Goal: Complete application form

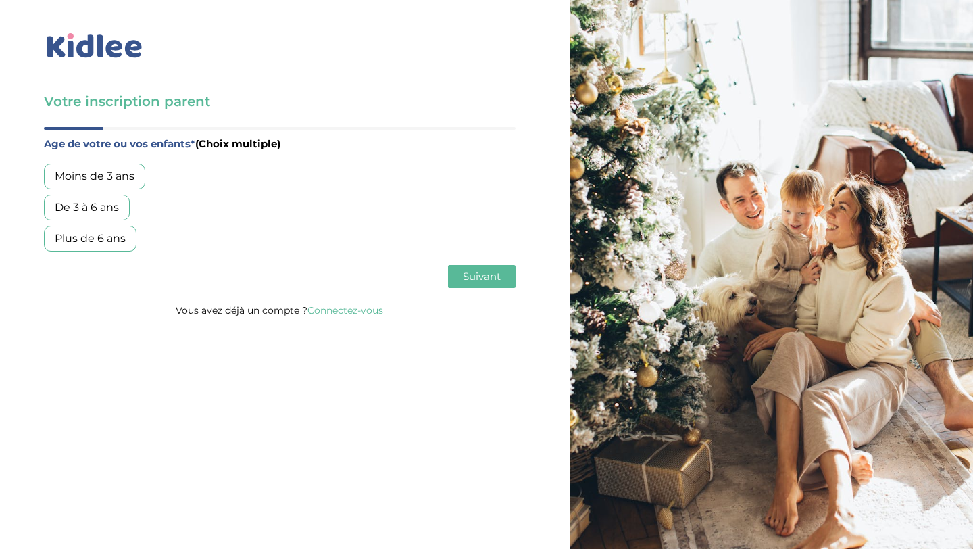
click at [104, 242] on div "Plus de 6 ans" at bounding box center [90, 239] width 93 height 26
click at [482, 286] on button "Suivant" at bounding box center [482, 276] width 68 height 23
click at [95, 180] on div "Garde régulière" at bounding box center [96, 176] width 105 height 26
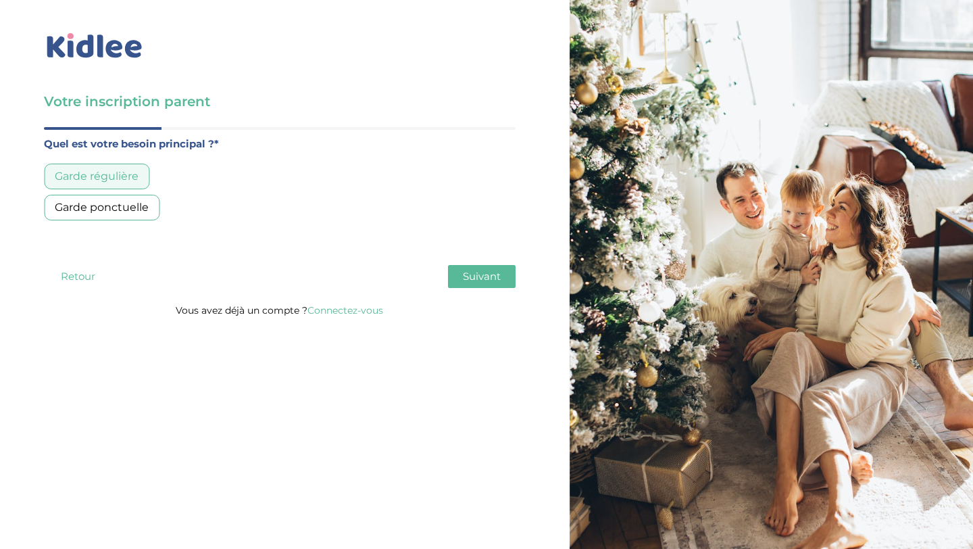
click at [492, 273] on span "Suivant" at bounding box center [482, 276] width 38 height 13
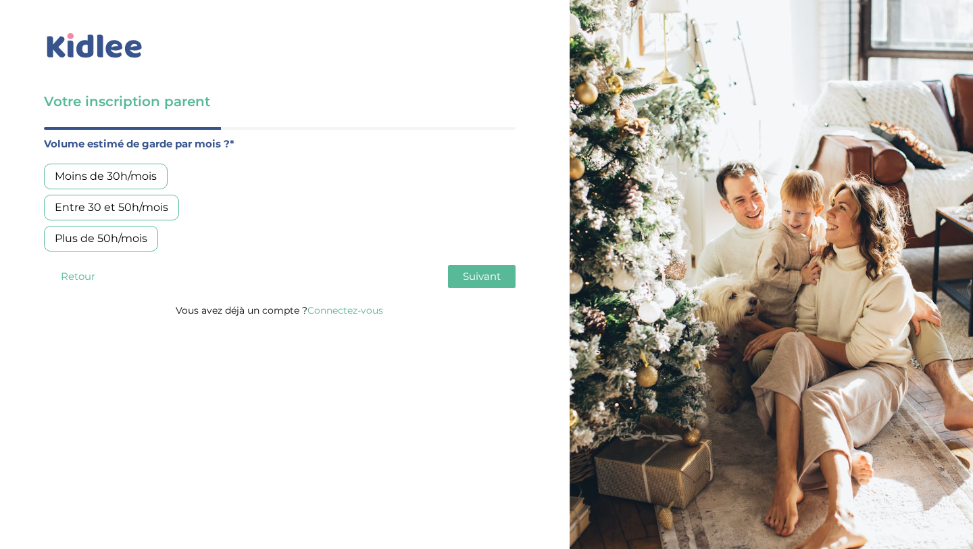
click at [135, 206] on div "Entre 30 et 50h/mois" at bounding box center [111, 208] width 135 height 26
click at [507, 272] on button "Suivant" at bounding box center [482, 276] width 68 height 23
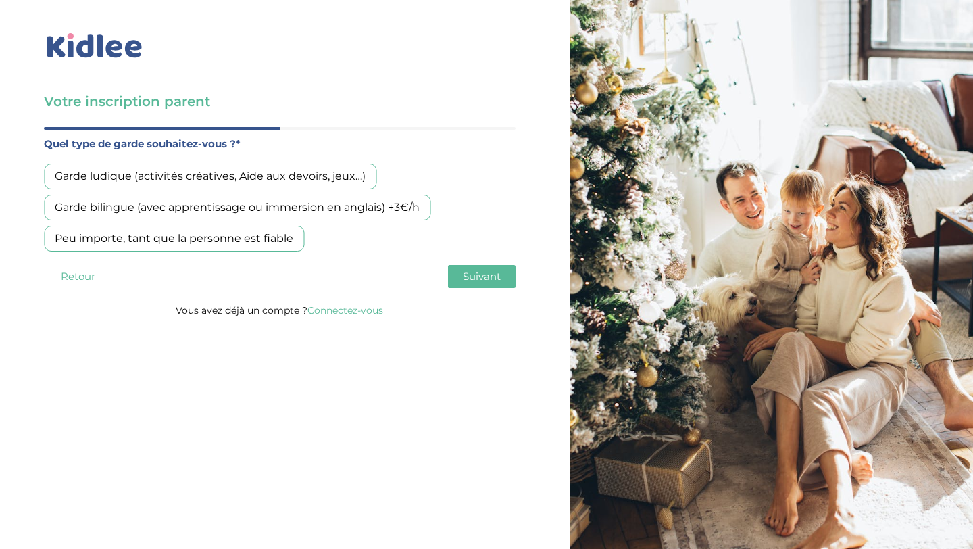
click at [221, 236] on div "Peu importe, tant que la personne est fiable" at bounding box center [174, 239] width 260 height 26
click at [459, 276] on button "Suivant" at bounding box center [482, 276] width 68 height 23
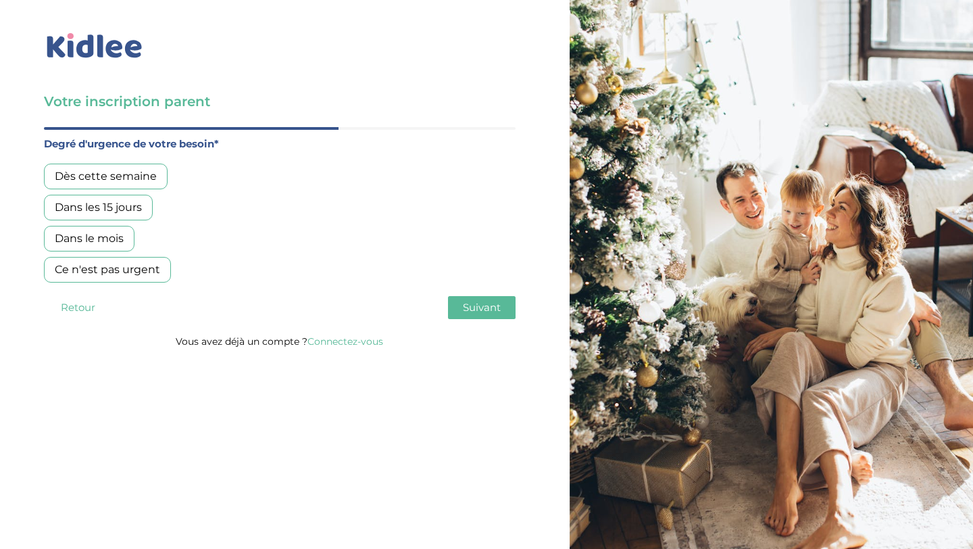
click at [135, 171] on div "Dès cette semaine" at bounding box center [106, 176] width 124 height 26
click at [503, 303] on button "Suivant" at bounding box center [482, 307] width 68 height 23
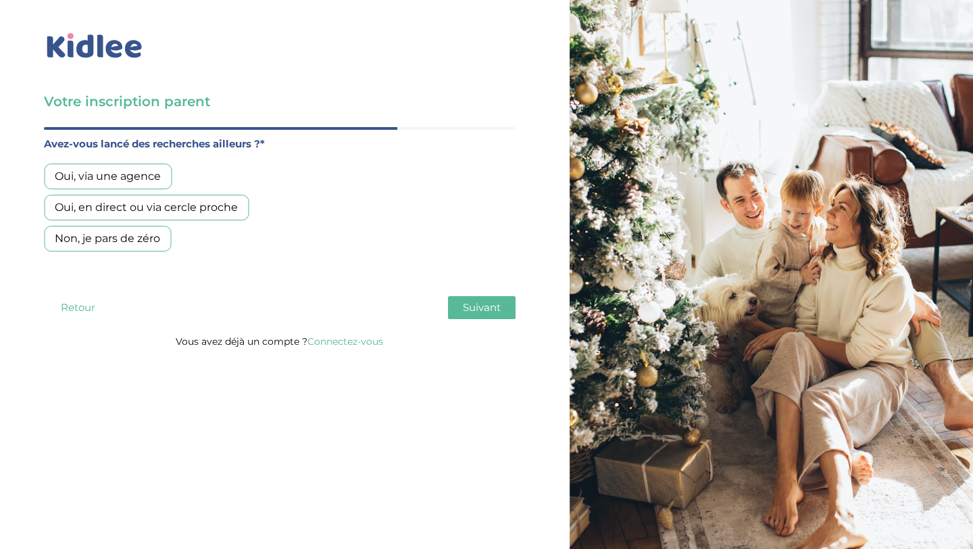
click at [124, 207] on div "Oui, en direct ou via cercle proche" at bounding box center [146, 208] width 205 height 26
click at [493, 312] on span "Suivant" at bounding box center [482, 307] width 38 height 13
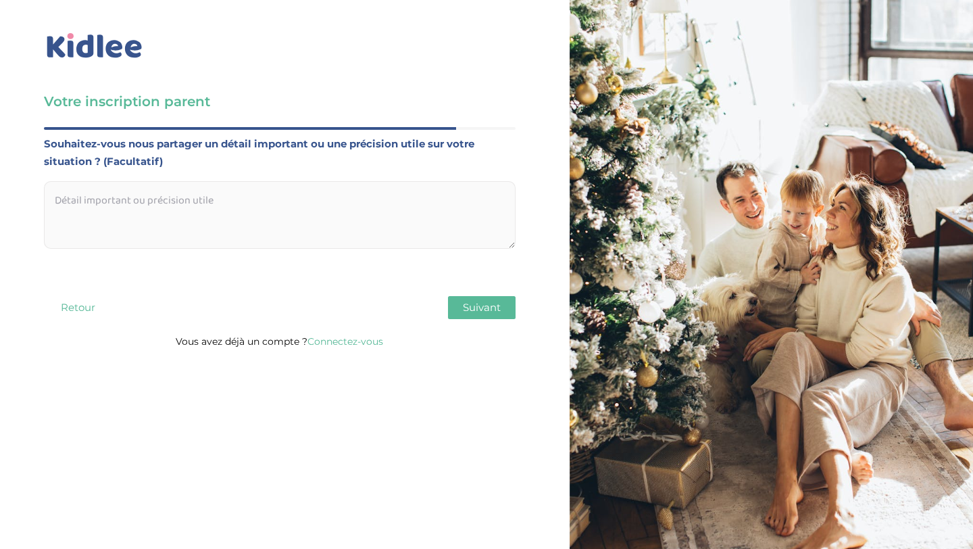
click at [174, 213] on textarea at bounding box center [280, 215] width 472 height 68
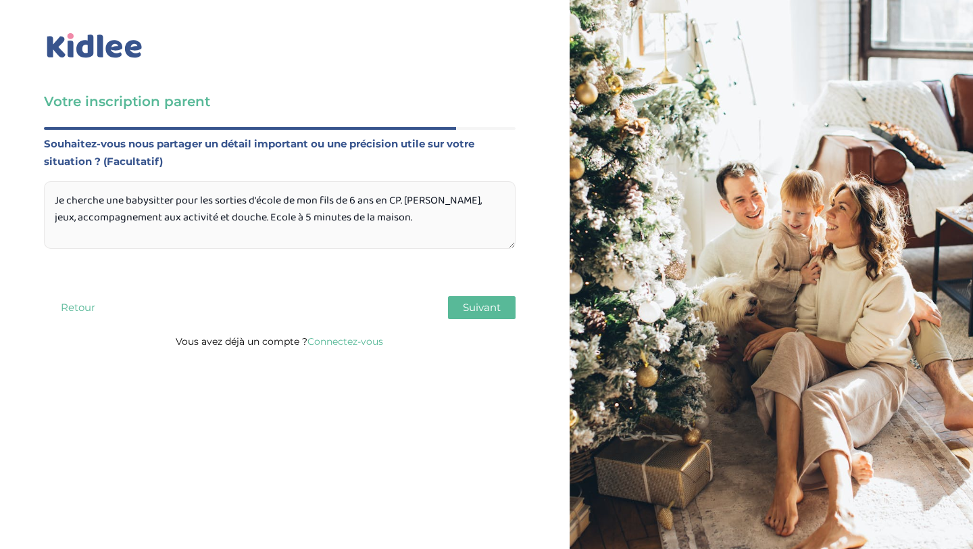
type textarea "Je cherche une babysitter pour les sorties d'école de mon fils de 6 ans en CP. …"
click at [472, 316] on button "Suivant" at bounding box center [482, 307] width 68 height 23
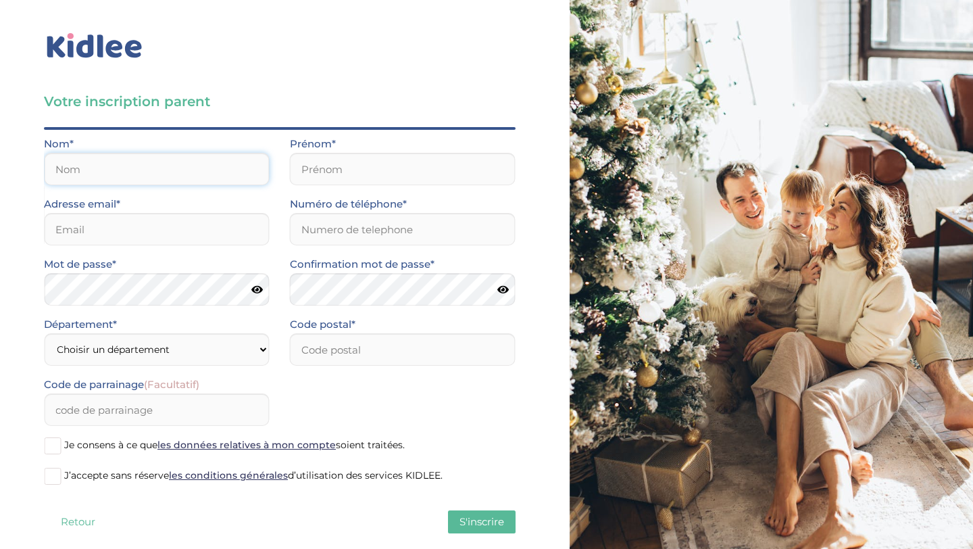
click at [161, 175] on input "text" at bounding box center [157, 169] width 226 height 32
type input "Kaykac"
type input "Valérie"
type input "valerietuc@yahoo.fr"
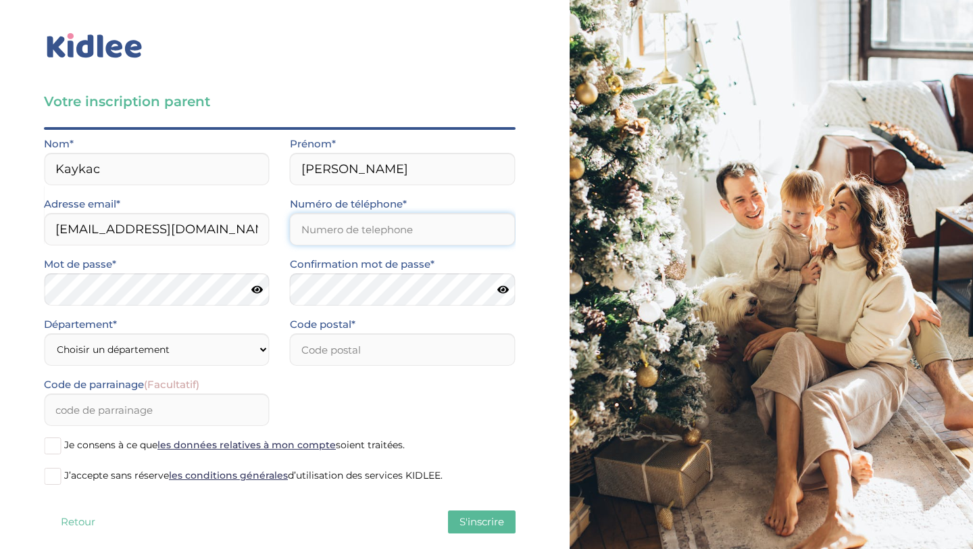
type input "0661929114"
type input "75015"
click at [236, 353] on select "Choisir un département Paris (75) Hauts-de-Seine (92) Yvelines (78) Val-de-Marn…" at bounding box center [157, 349] width 226 height 32
select select "75"
click at [44, 333] on select "Choisir un département Paris (75) Hauts-de-Seine (92) Yvelines (78) Val-de-Marn…" at bounding box center [157, 349] width 226 height 32
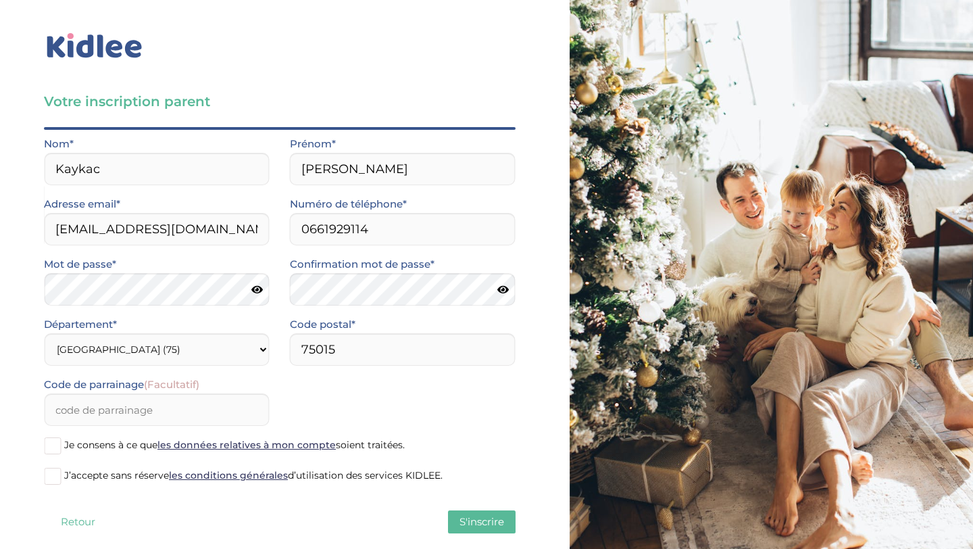
click at [116, 443] on span "Je consens à ce que les données relatives à mon compte soient traitées." at bounding box center [234, 444] width 341 height 12
click at [0, 0] on input "Je consens à ce que les données relatives à mon compte soient traitées." at bounding box center [0, 0] width 0 height 0
click at [107, 479] on span "J’accepte sans réserve les conditions générales d’utilisation des services KIDL…" at bounding box center [253, 475] width 378 height 12
click at [0, 0] on input "J’accepte sans réserve les conditions générales d’utilisation des services KIDL…" at bounding box center [0, 0] width 0 height 0
click at [100, 454] on label "Je consens à ce que les données relatives à mon compte soient traitées." at bounding box center [280, 446] width 472 height 20
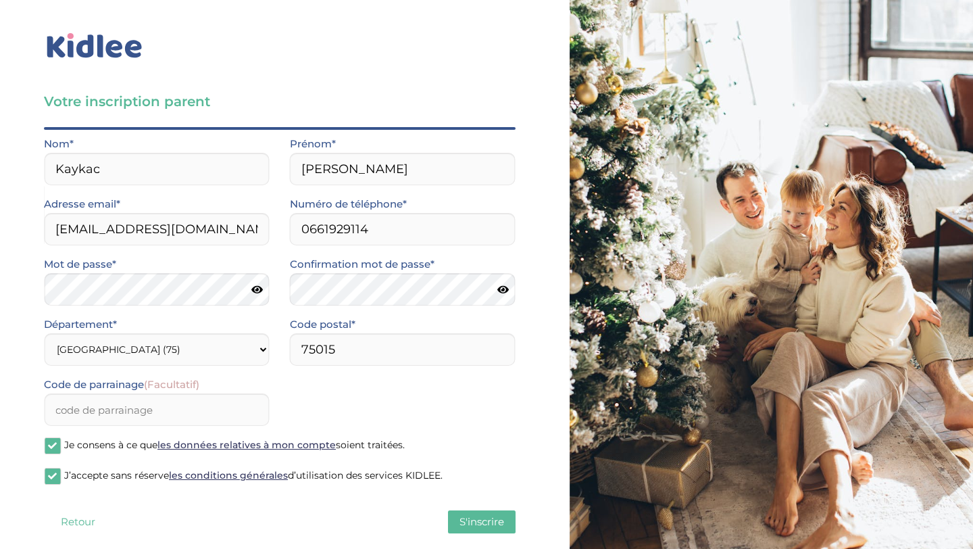
click at [0, 0] on input "Je consens à ce que les données relatives à mon compte soient traitées." at bounding box center [0, 0] width 0 height 0
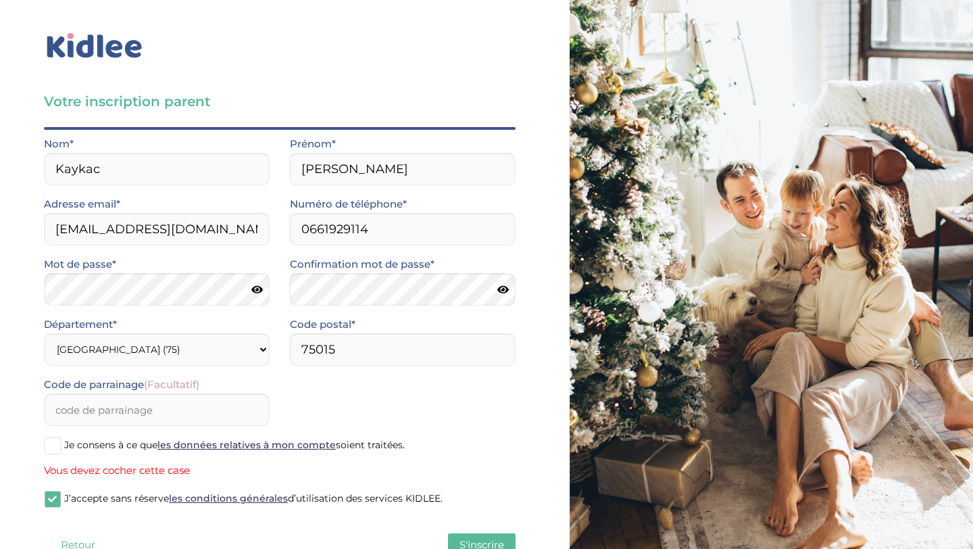
click at [72, 443] on span "Je consens à ce que les données relatives à mon compte soient traitées." at bounding box center [234, 444] width 341 height 12
click at [0, 0] on input "Je consens à ce que les données relatives à mon compte soient traitées." at bounding box center [0, 0] width 0 height 0
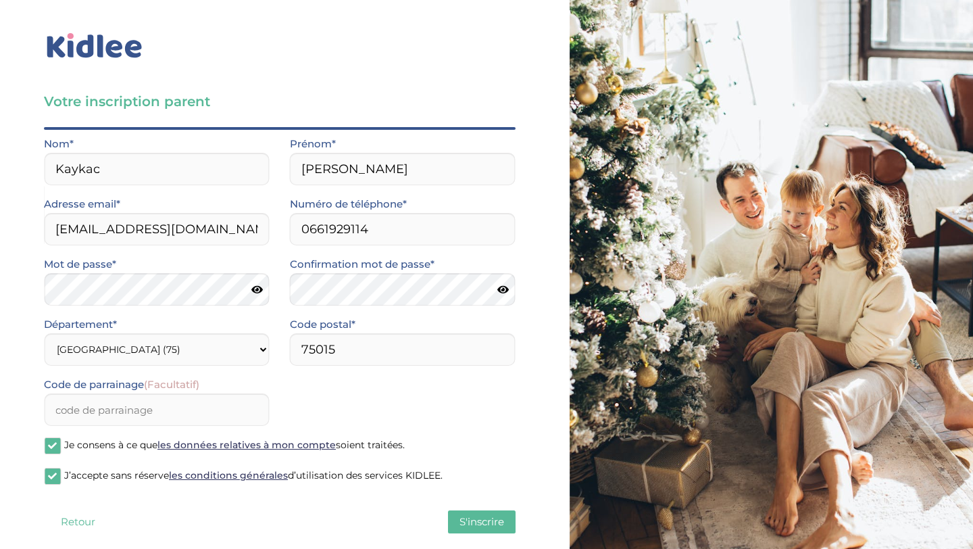
click at [471, 522] on span "S'inscrire" at bounding box center [481, 521] width 45 height 13
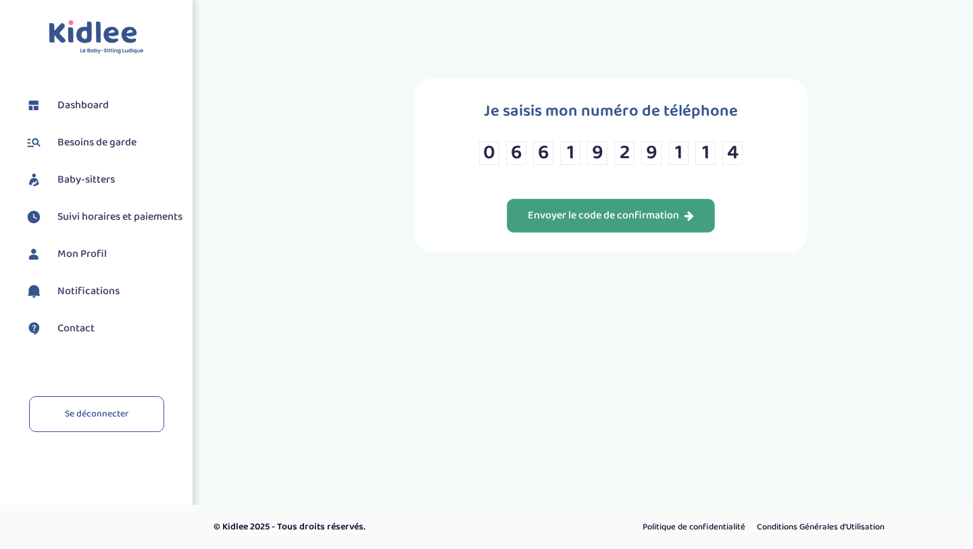
click at [567, 226] on button "Envoyer le code de confirmation" at bounding box center [611, 216] width 208 height 34
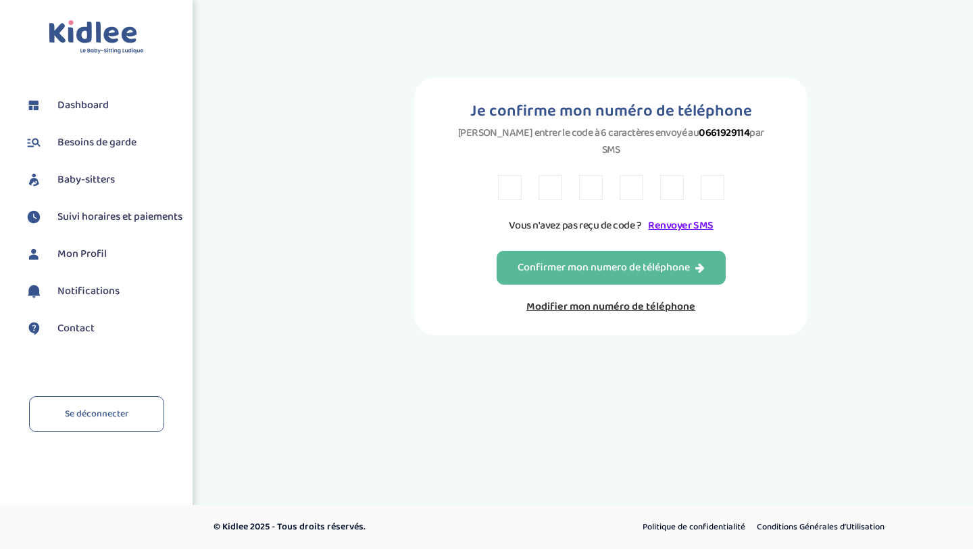
click at [505, 180] on input "text" at bounding box center [510, 187] width 24 height 25
type input "X"
type input "9"
type input "F"
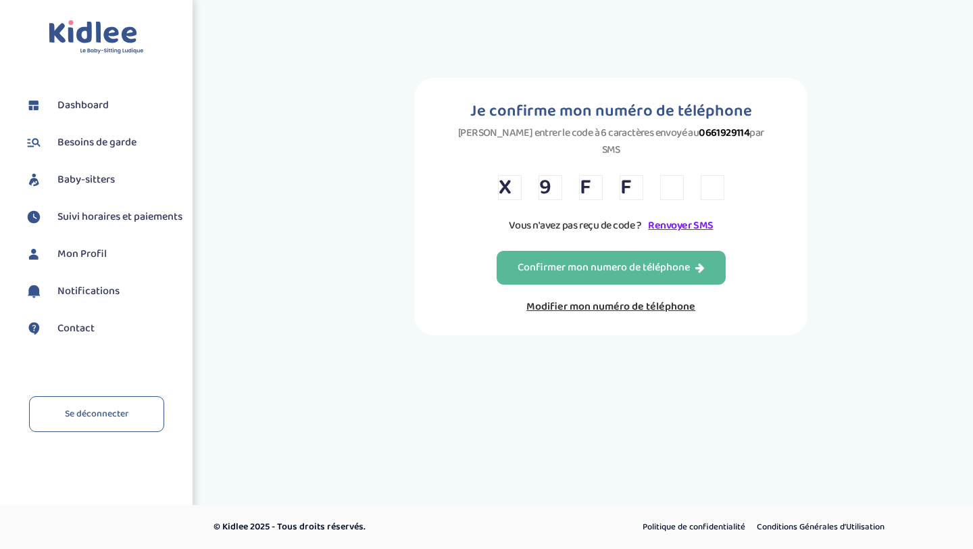
type input "N"
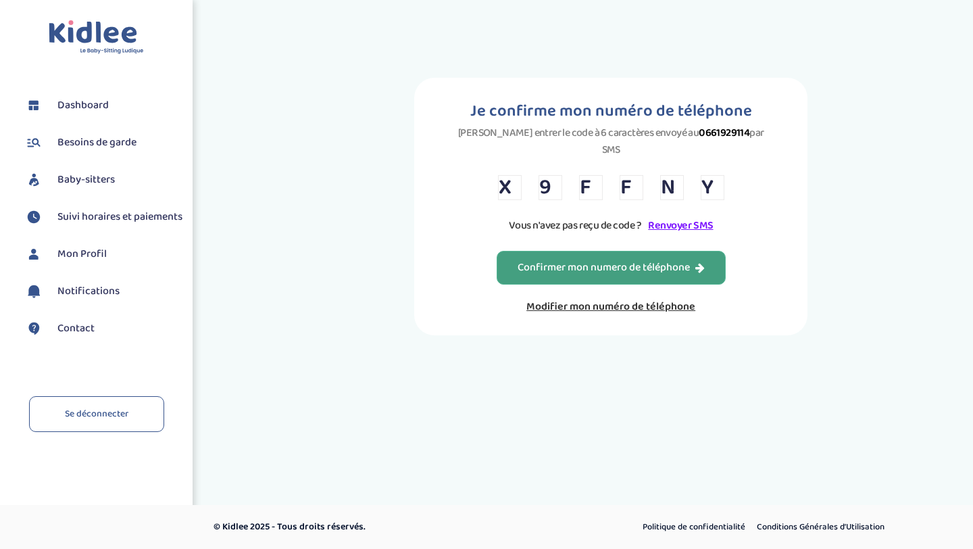
type input "Y"
click at [555, 260] on div "Confirmer mon numero de téléphone" at bounding box center [611, 268] width 187 height 16
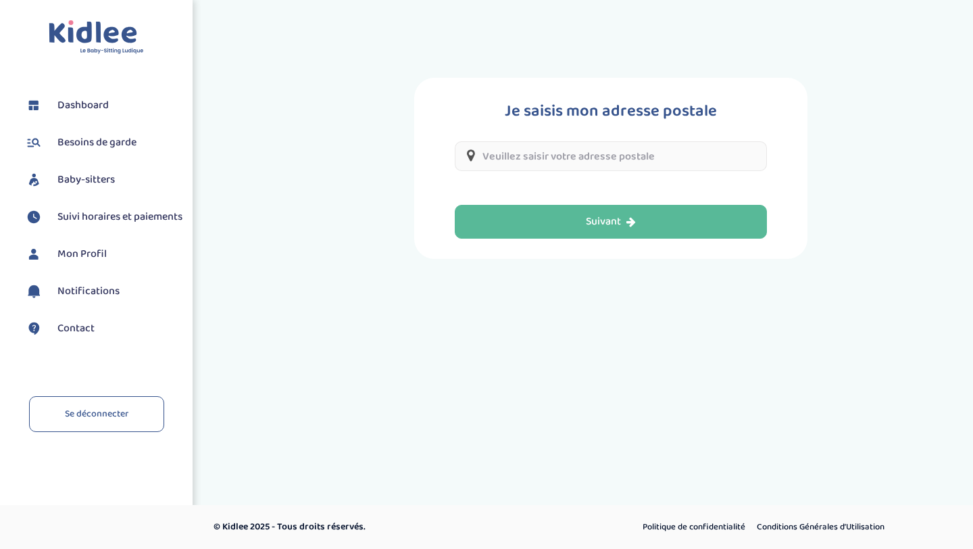
click at [561, 156] on input "text" at bounding box center [611, 156] width 312 height 30
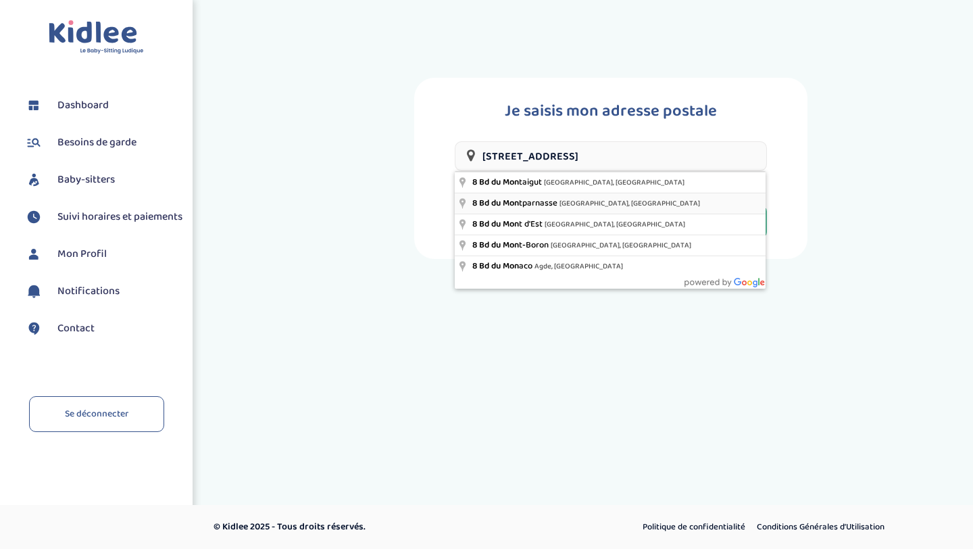
type input "8 Bd du Montparnasse, Paris, France"
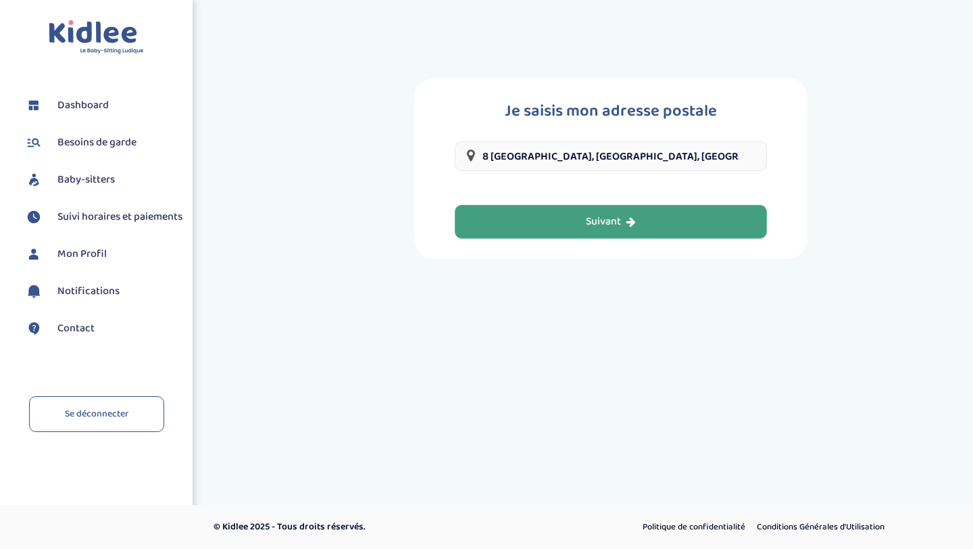
click at [593, 218] on div "Suivant" at bounding box center [611, 222] width 50 height 16
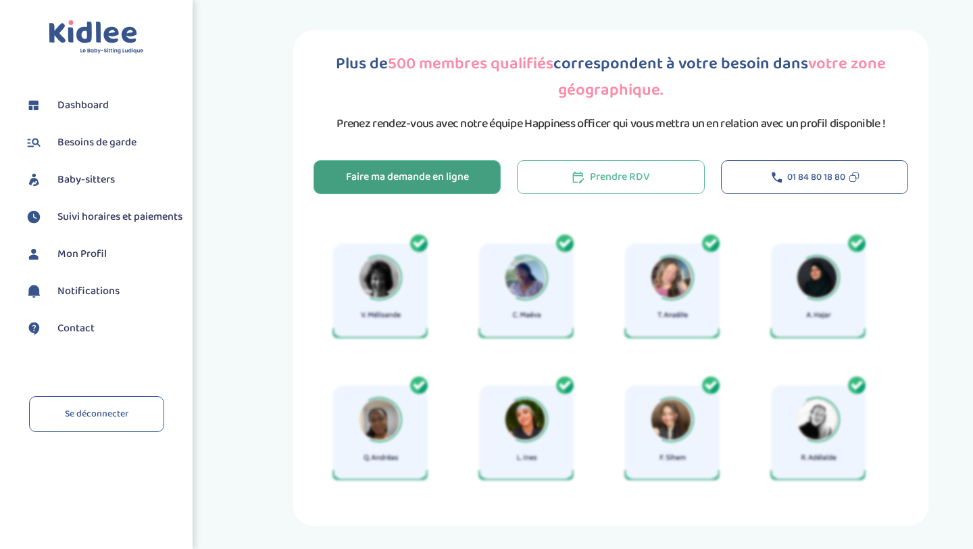
click at [436, 176] on div "Faire ma demande en ligne" at bounding box center [407, 178] width 123 height 16
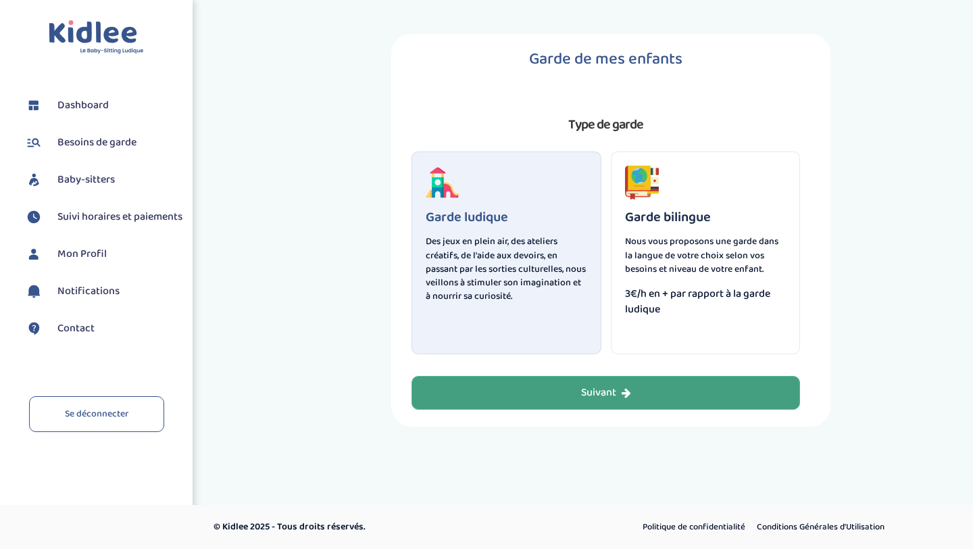
click at [602, 399] on div "Suivant" at bounding box center [606, 393] width 50 height 16
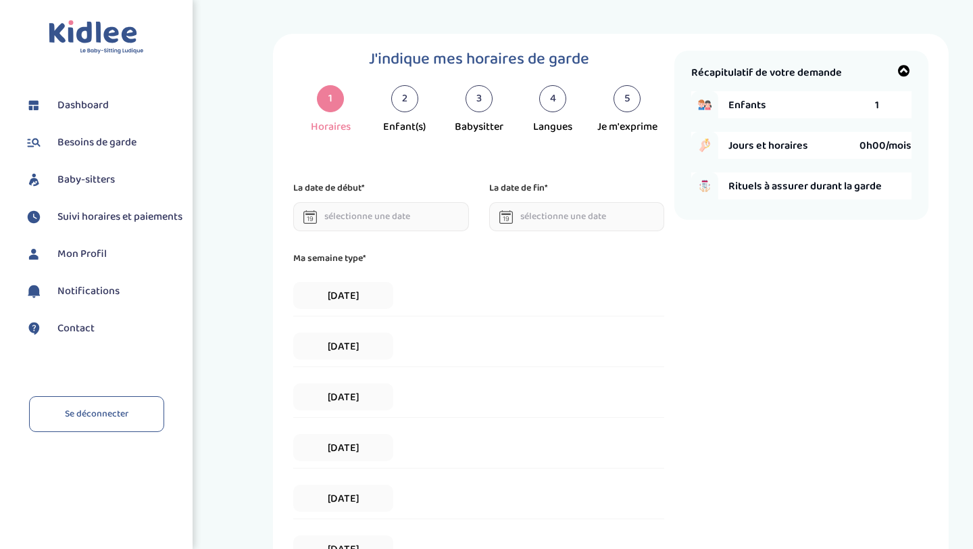
click at [388, 216] on input "text" at bounding box center [381, 216] width 176 height 29
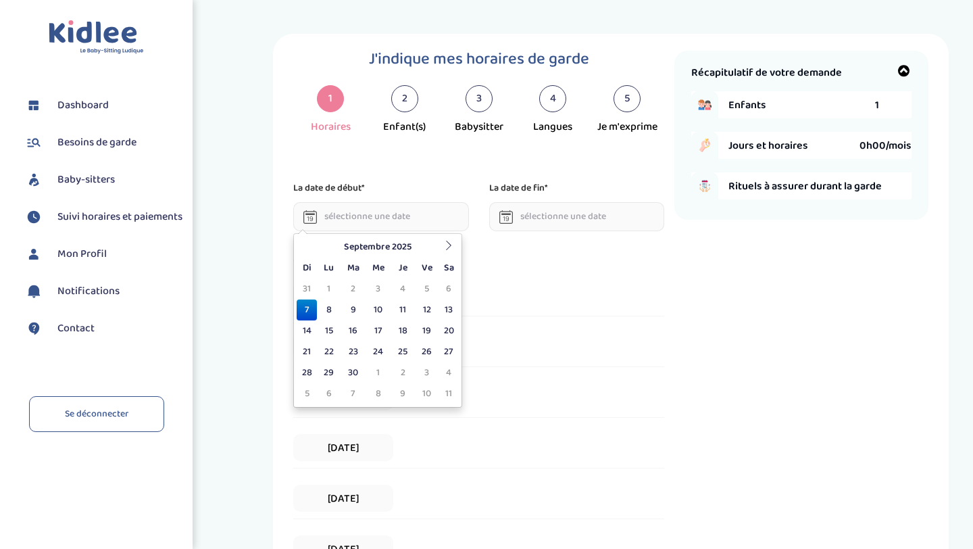
click at [304, 308] on td "7" at bounding box center [307, 309] width 20 height 21
click at [344, 211] on input "[DATE]" at bounding box center [381, 216] width 176 height 29
click at [302, 338] on td "14" at bounding box center [307, 330] width 20 height 21
type input "14-09-2025"
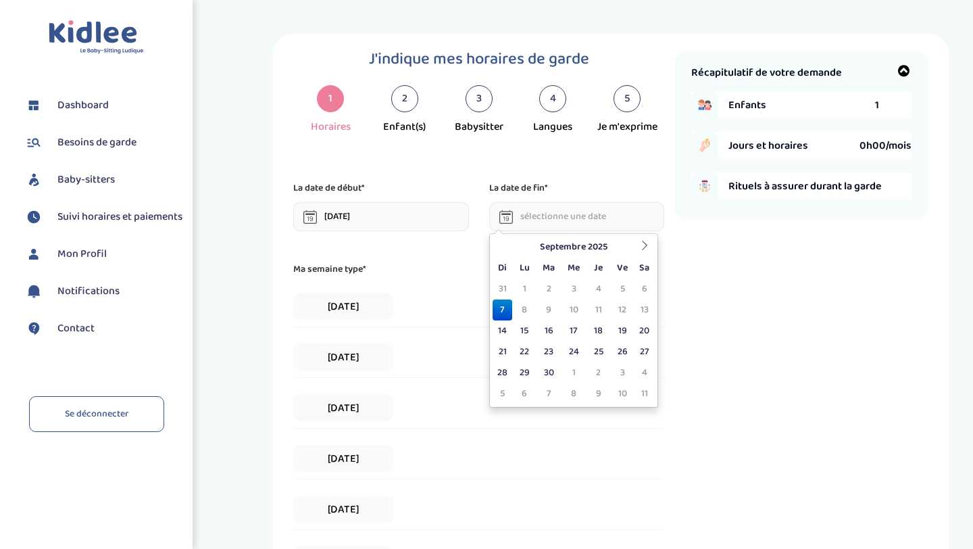
click at [556, 222] on input "text" at bounding box center [577, 216] width 176 height 29
click at [636, 236] on th at bounding box center [644, 246] width 20 height 21
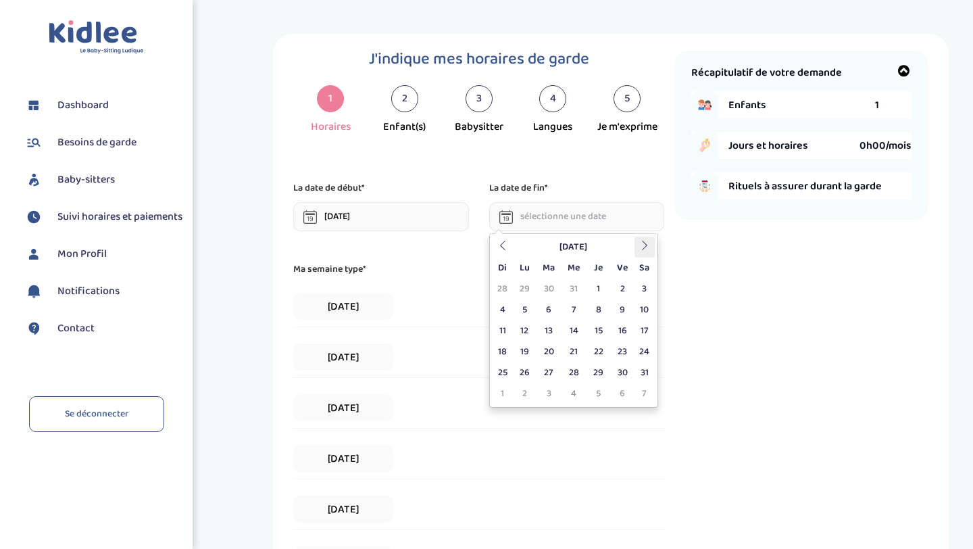
click at [636, 236] on th at bounding box center [644, 246] width 20 height 21
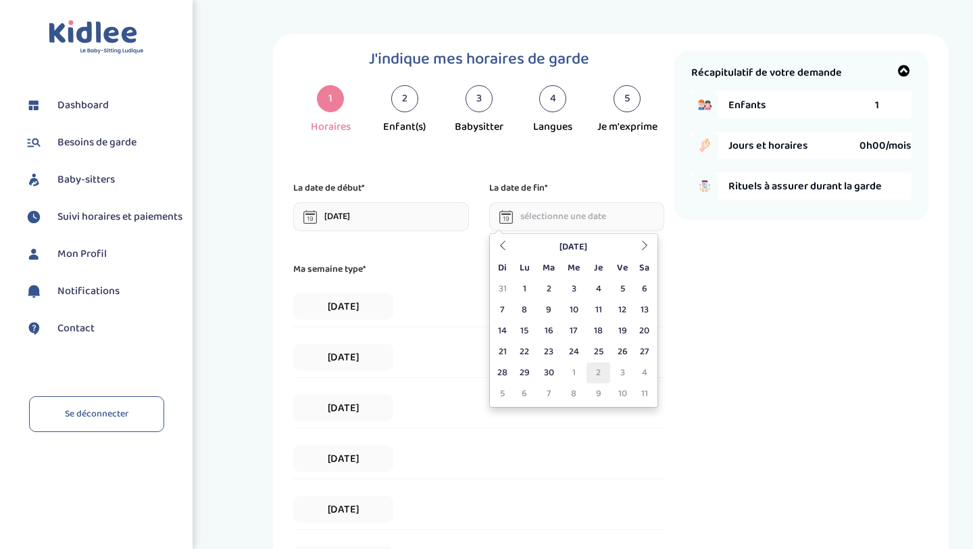
click at [603, 373] on td "2" at bounding box center [598, 372] width 24 height 21
type input "02-07-2026"
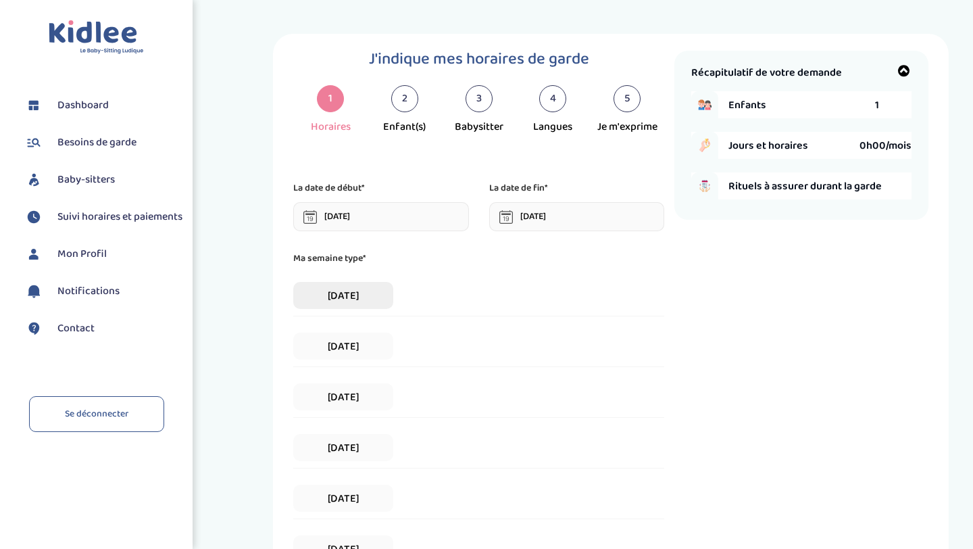
click at [334, 288] on span "[DATE]" at bounding box center [343, 295] width 100 height 27
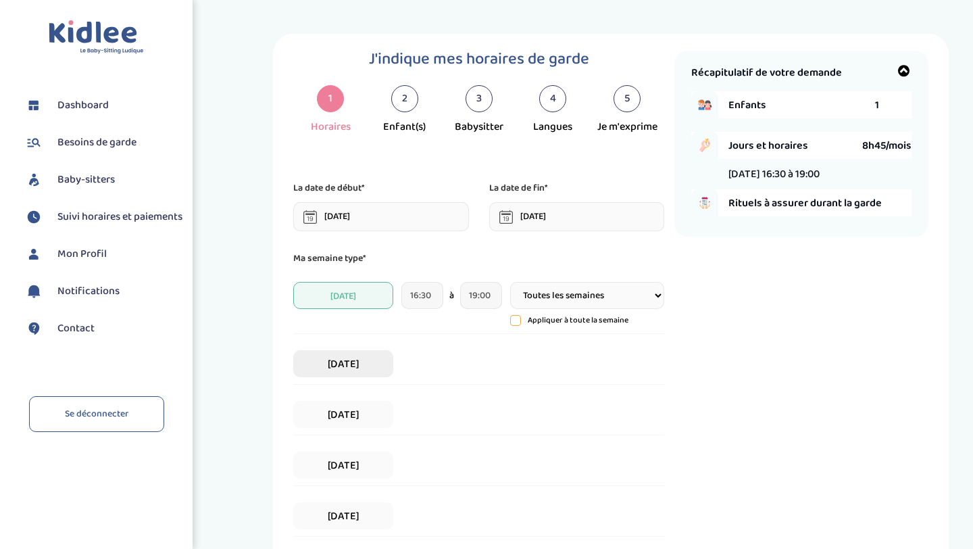
click at [337, 359] on span "[DATE]" at bounding box center [343, 363] width 100 height 27
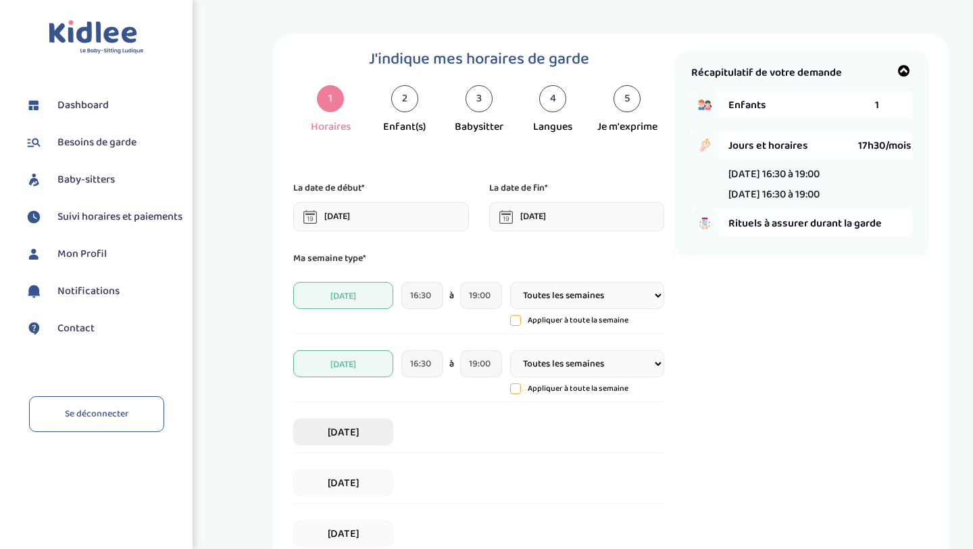
click at [337, 442] on span "[DATE]" at bounding box center [343, 431] width 100 height 27
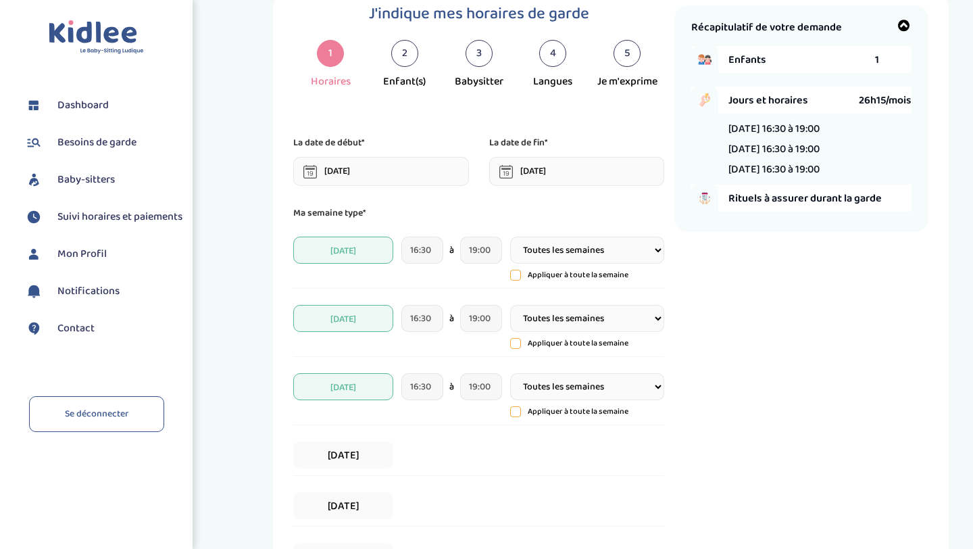
scroll to position [49, 0]
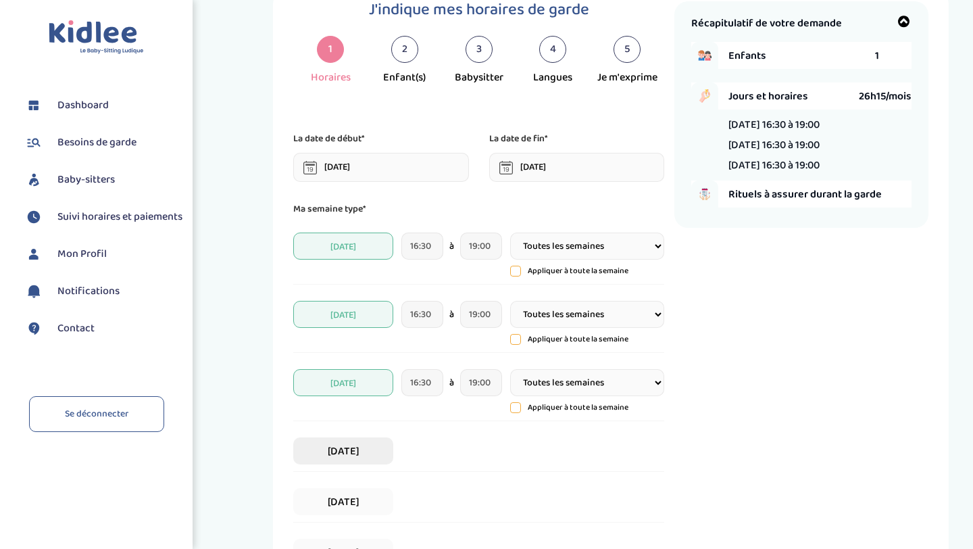
click at [349, 449] on span "[DATE]" at bounding box center [343, 450] width 100 height 27
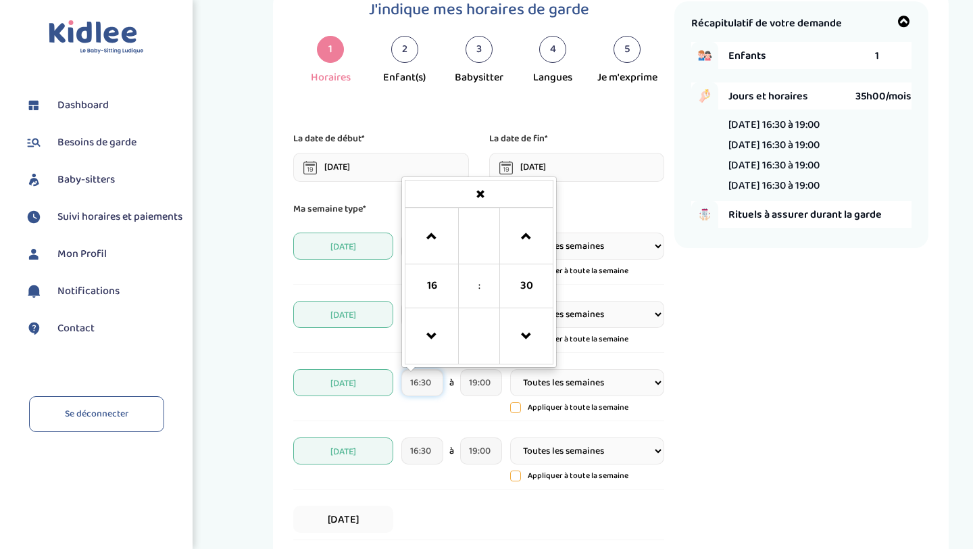
click at [422, 385] on input "16:30" at bounding box center [421, 382] width 41 height 27
click at [432, 242] on span at bounding box center [431, 236] width 36 height 36
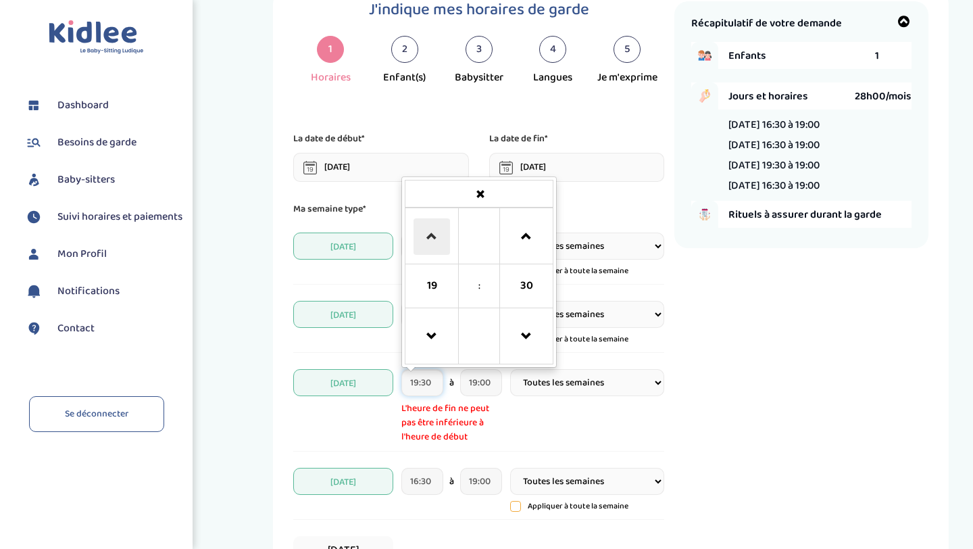
click at [432, 242] on span at bounding box center [431, 236] width 36 height 36
click at [430, 343] on span at bounding box center [431, 336] width 36 height 36
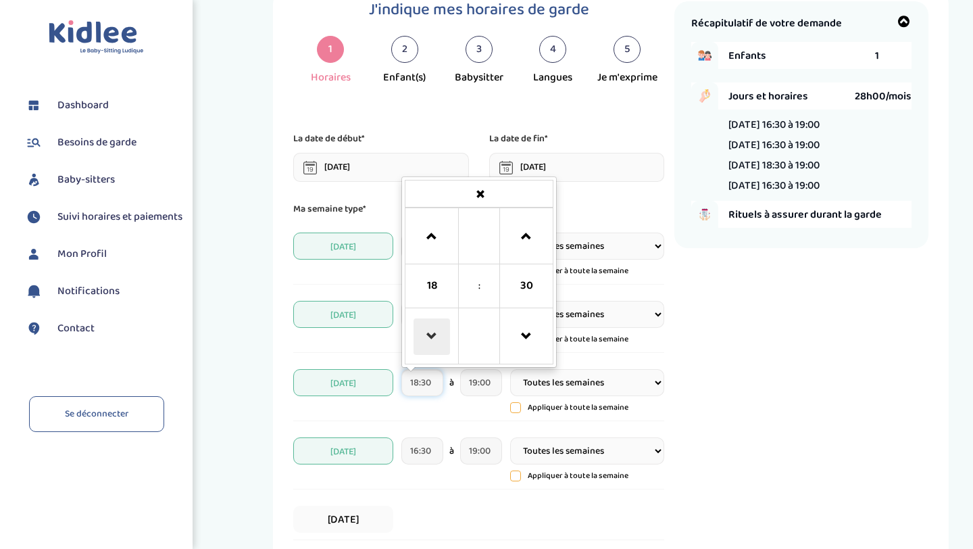
click at [430, 343] on span at bounding box center [431, 336] width 36 height 36
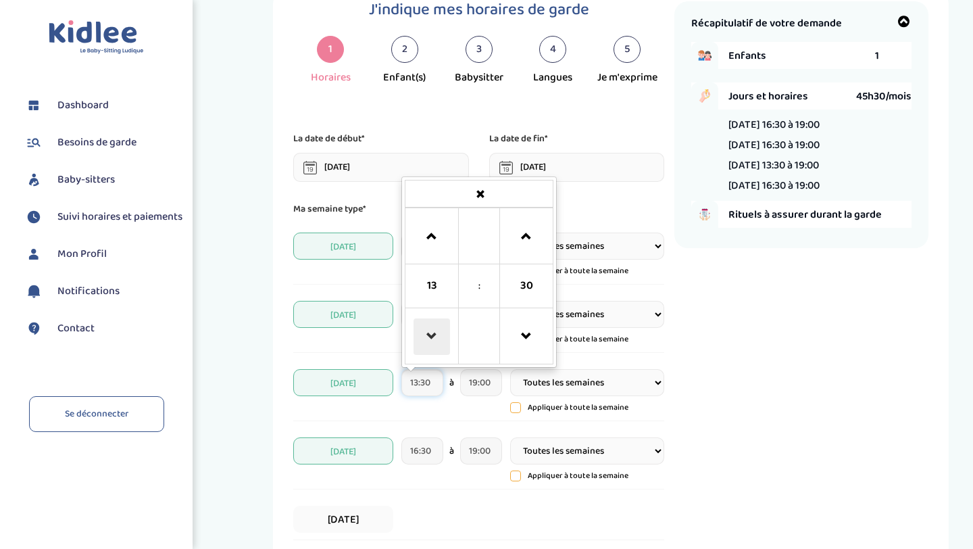
click at [430, 343] on span at bounding box center [431, 336] width 36 height 36
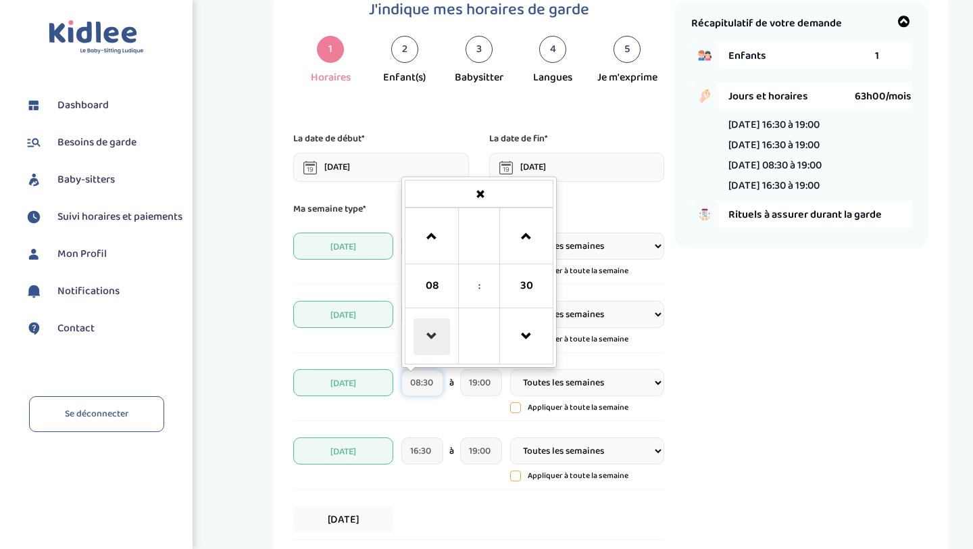
click at [430, 343] on span at bounding box center [431, 336] width 36 height 36
click at [434, 251] on span at bounding box center [431, 236] width 36 height 36
type input "09:30"
click at [484, 384] on input "19:00" at bounding box center [480, 382] width 41 height 27
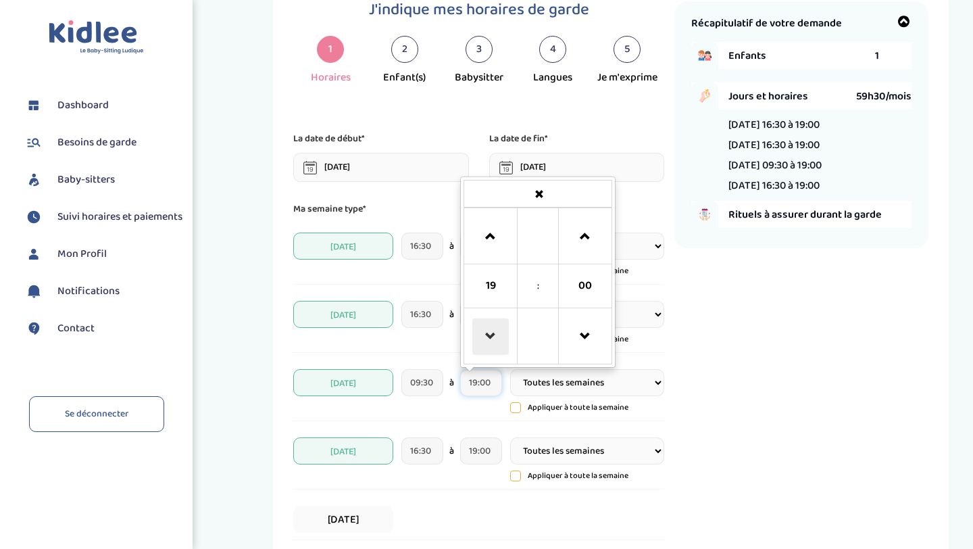
click at [493, 343] on span at bounding box center [490, 336] width 36 height 36
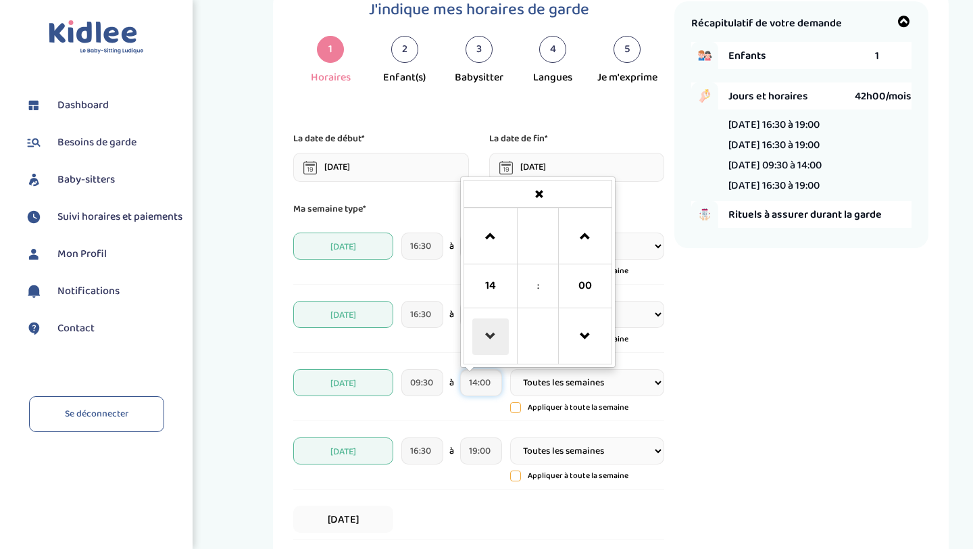
click at [493, 343] on span at bounding box center [490, 336] width 36 height 36
click at [491, 236] on span at bounding box center [490, 236] width 36 height 36
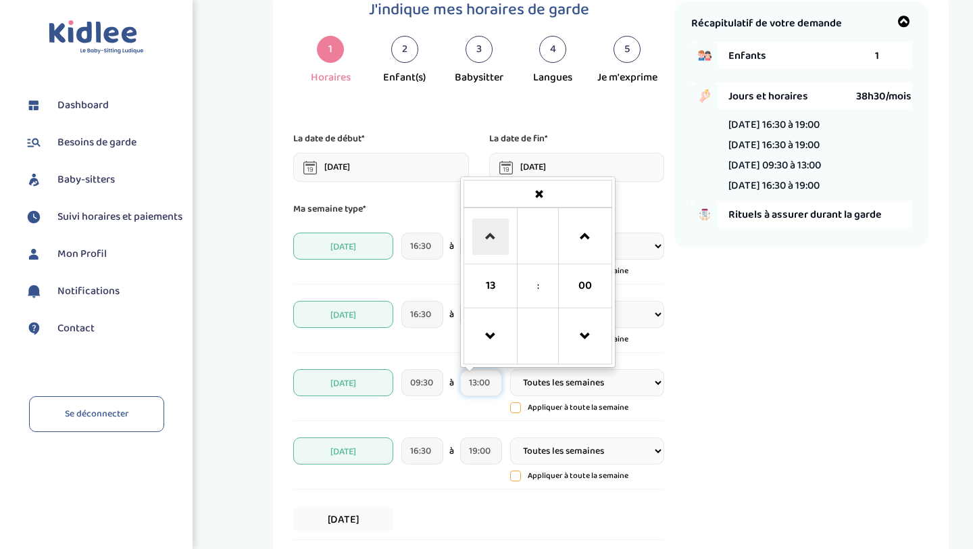
click at [491, 236] on span at bounding box center [490, 236] width 36 height 36
click at [491, 339] on span at bounding box center [490, 336] width 36 height 36
click at [597, 330] on span at bounding box center [585, 336] width 36 height 36
click at [584, 230] on span at bounding box center [585, 236] width 36 height 36
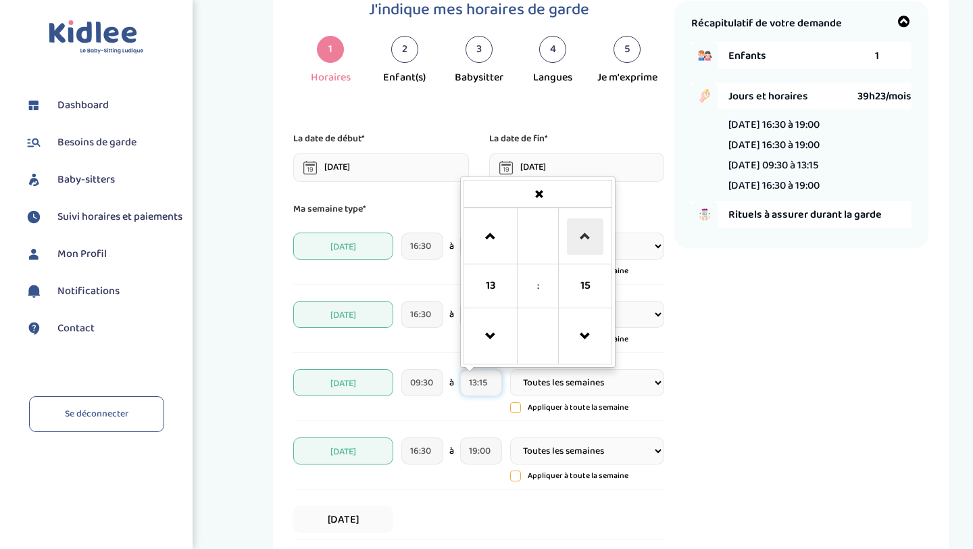
click at [584, 230] on span at bounding box center [585, 236] width 36 height 36
type input "13:30"
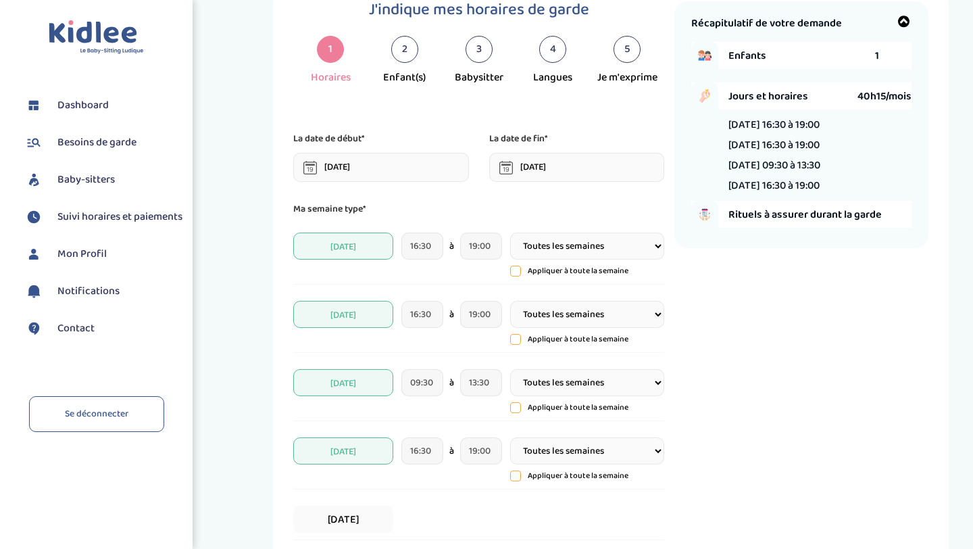
click at [728, 383] on div "Récapitulatif de votre demande Enfants 1 Jours et horaires 40h15/mois Lundi 16:…" at bounding box center [801, 381] width 254 height 761
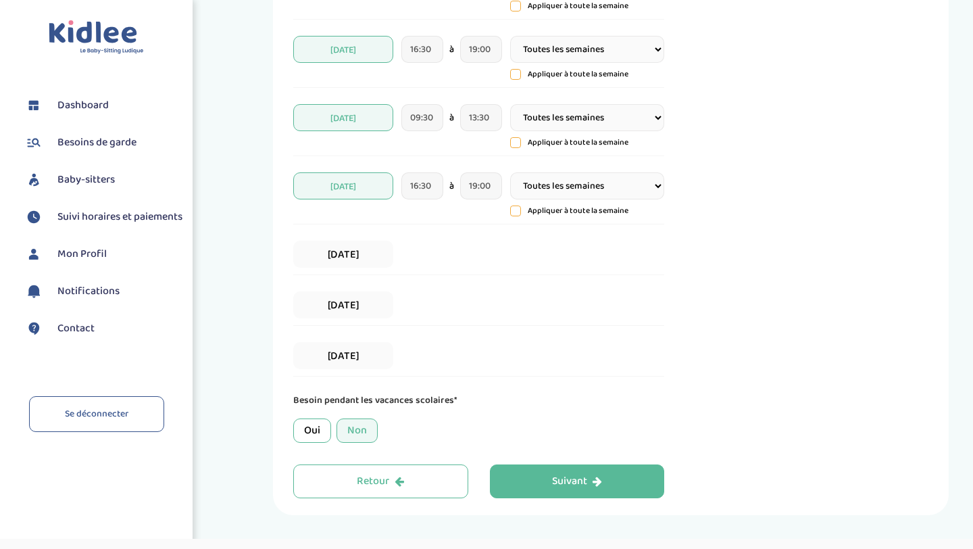
scroll to position [347, 0]
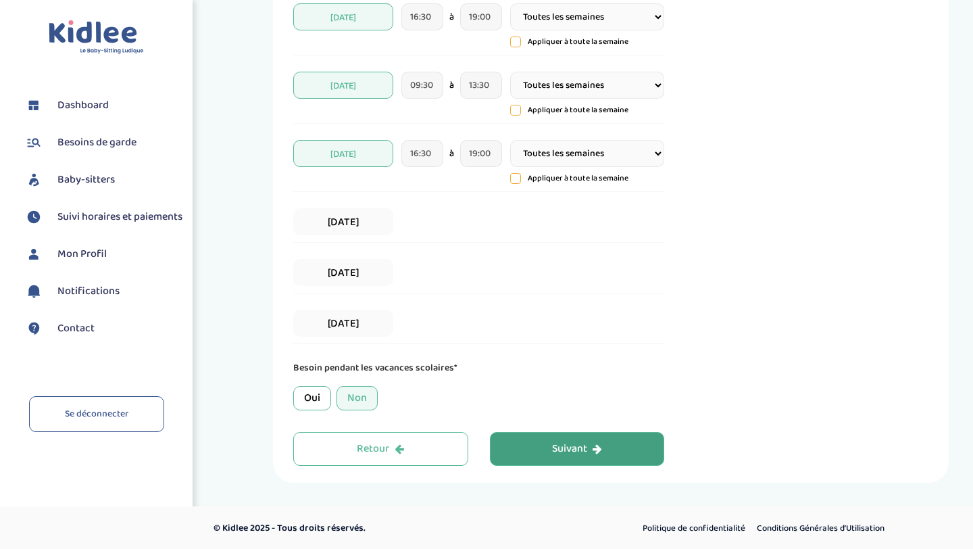
click at [533, 452] on button "Suivant" at bounding box center [577, 449] width 175 height 34
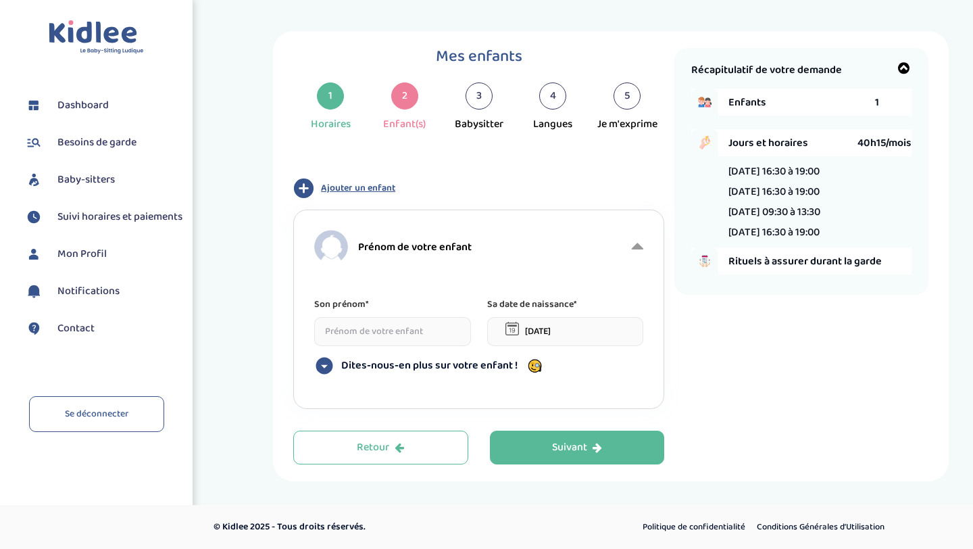
click at [384, 326] on input at bounding box center [392, 331] width 157 height 29
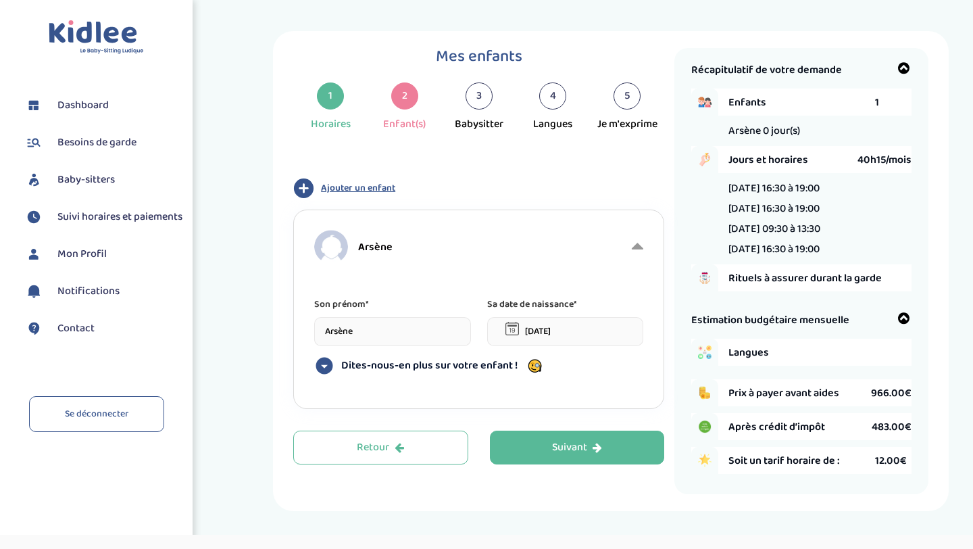
type input "Arsène"
click at [549, 328] on input "[DATE]" at bounding box center [565, 331] width 157 height 29
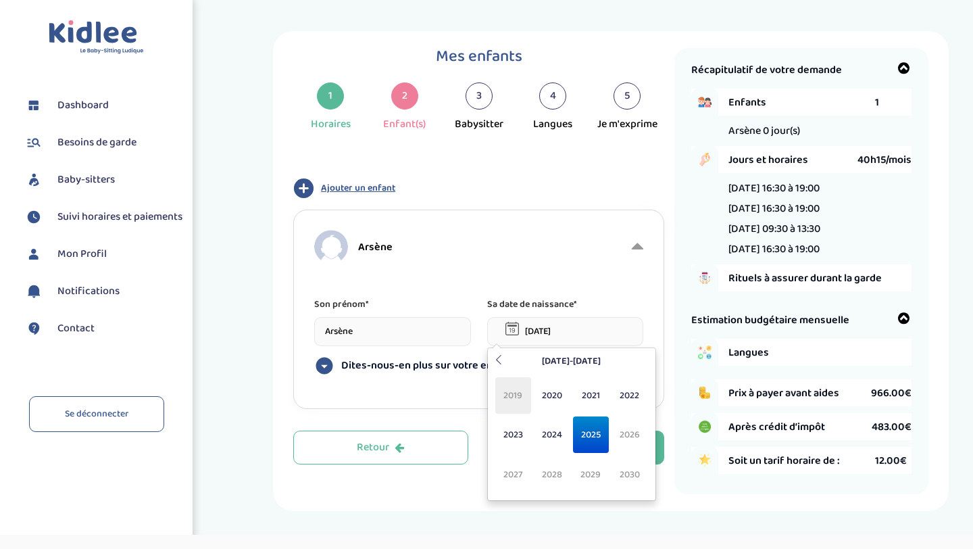
click at [516, 395] on span "2019" at bounding box center [513, 395] width 36 height 36
click at [590, 397] on span "Mar" at bounding box center [591, 395] width 36 height 36
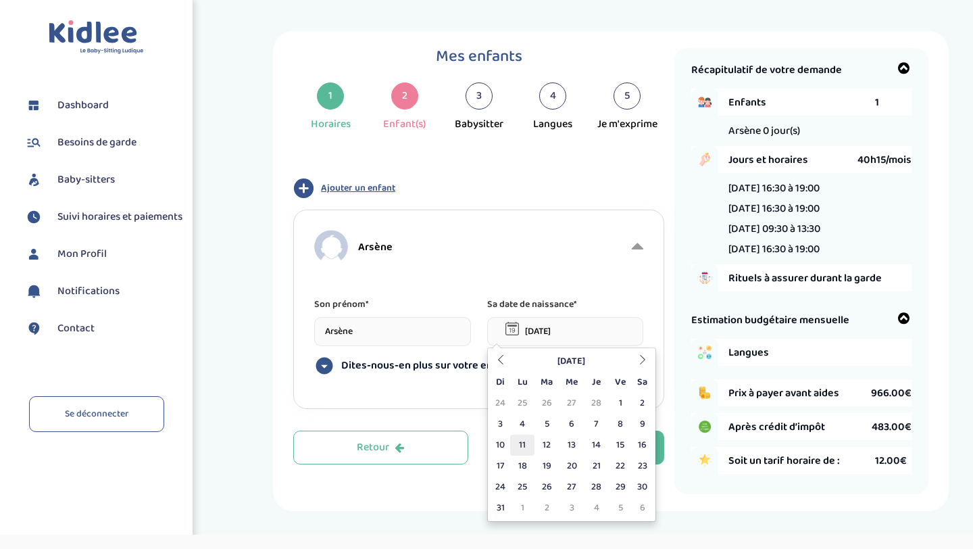
click at [525, 445] on td "11" at bounding box center [522, 444] width 24 height 21
type input "11-03-2019"
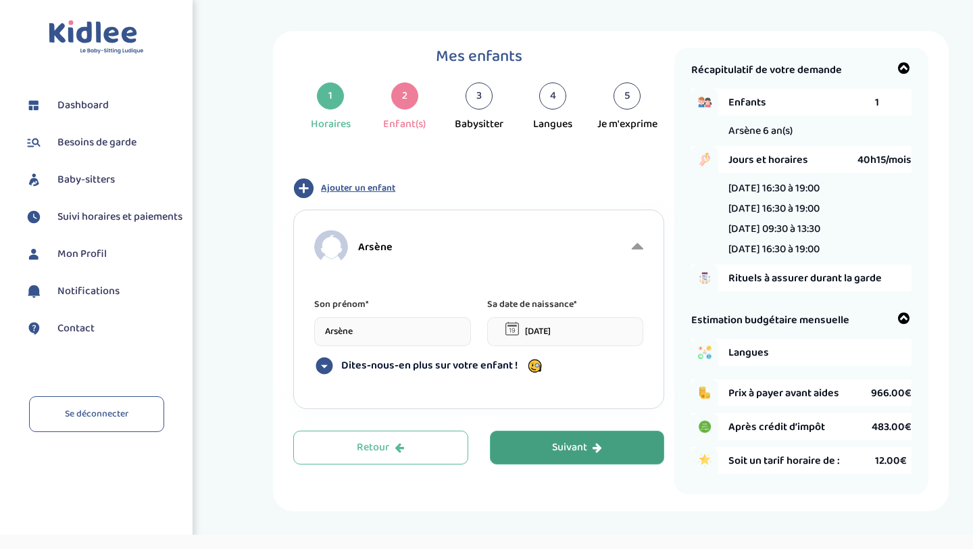
click at [570, 444] on div "Suivant" at bounding box center [577, 448] width 50 height 16
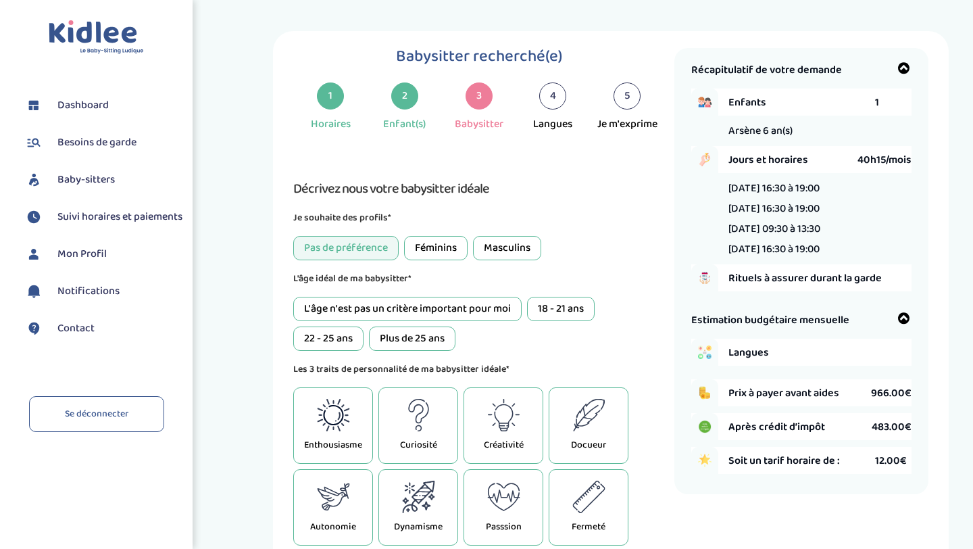
scroll to position [34, 0]
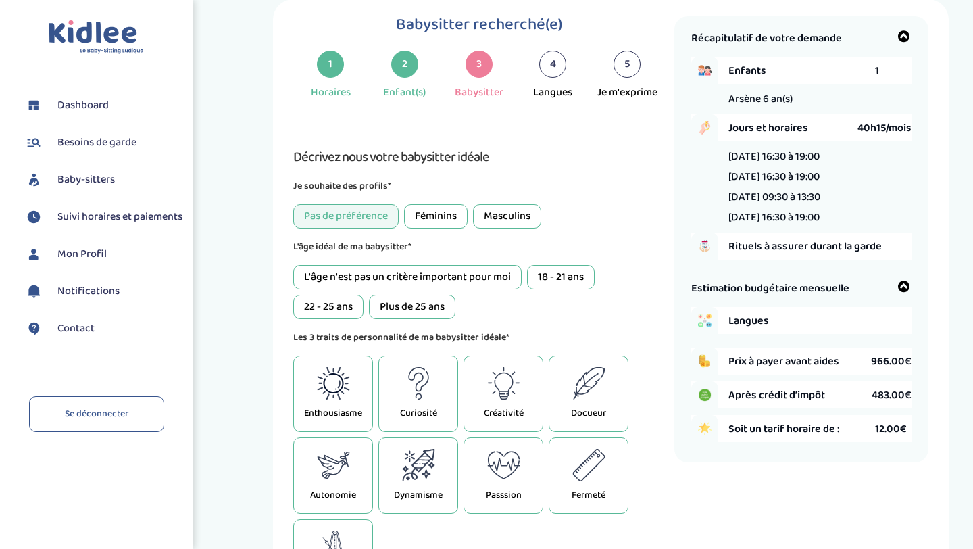
click at [492, 284] on div "L'âge n'est pas un critère important pour moi" at bounding box center [407, 277] width 228 height 24
click at [347, 405] on div "Enthousiasme" at bounding box center [333, 393] width 80 height 76
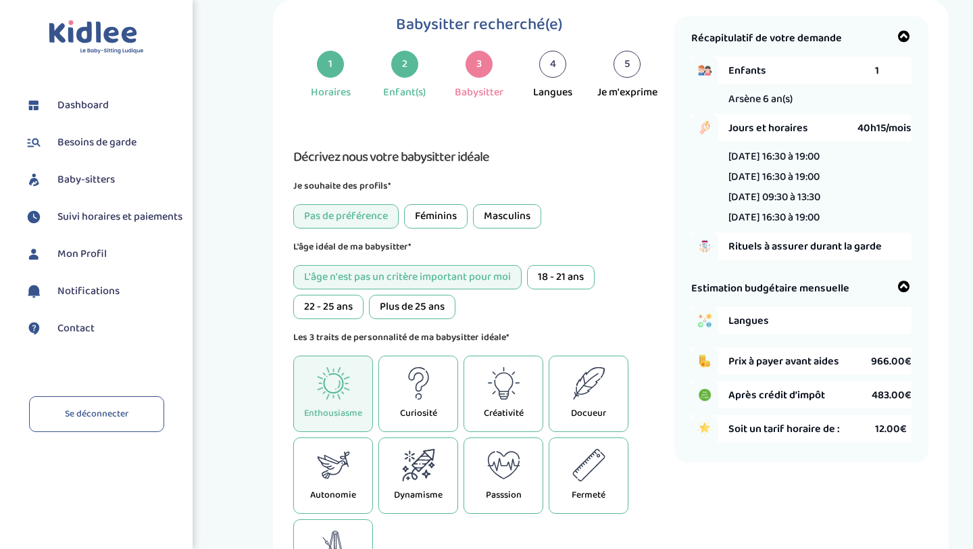
click at [497, 388] on icon at bounding box center [503, 385] width 19 height 27
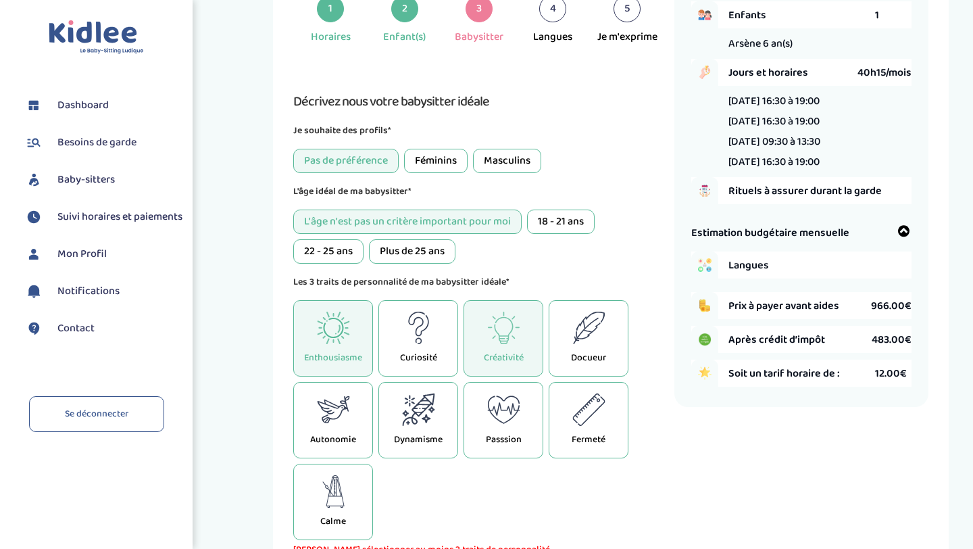
scroll to position [95, 0]
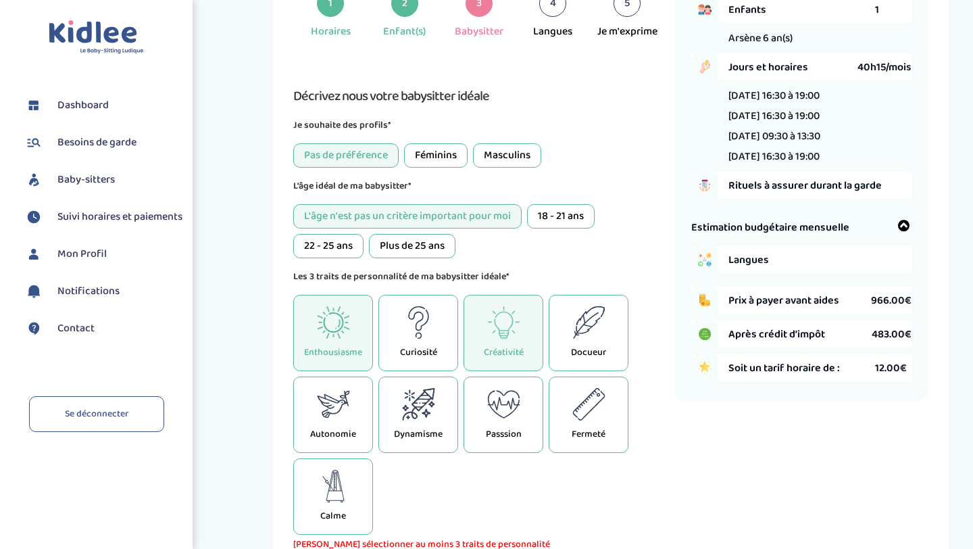
click at [587, 347] on p "Docueur" at bounding box center [588, 352] width 35 height 14
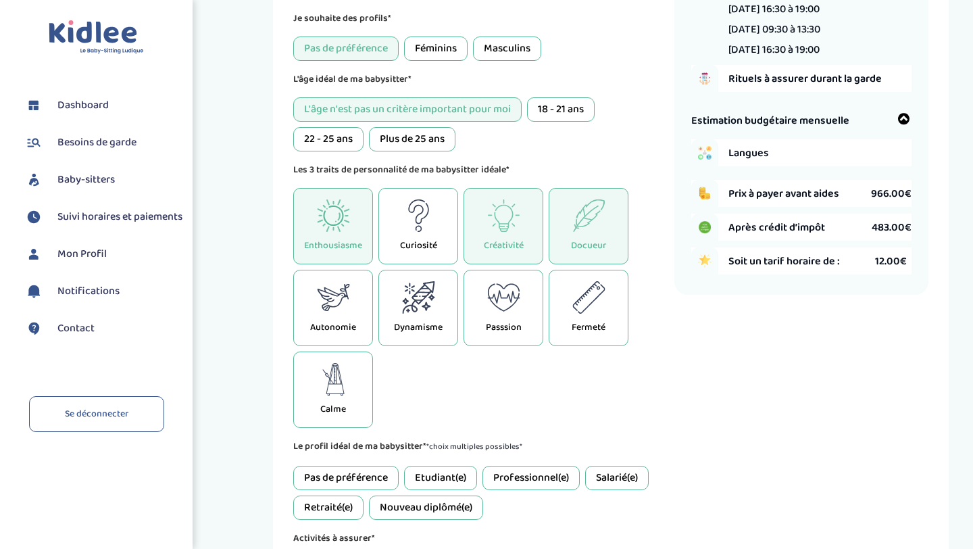
scroll to position [245, 0]
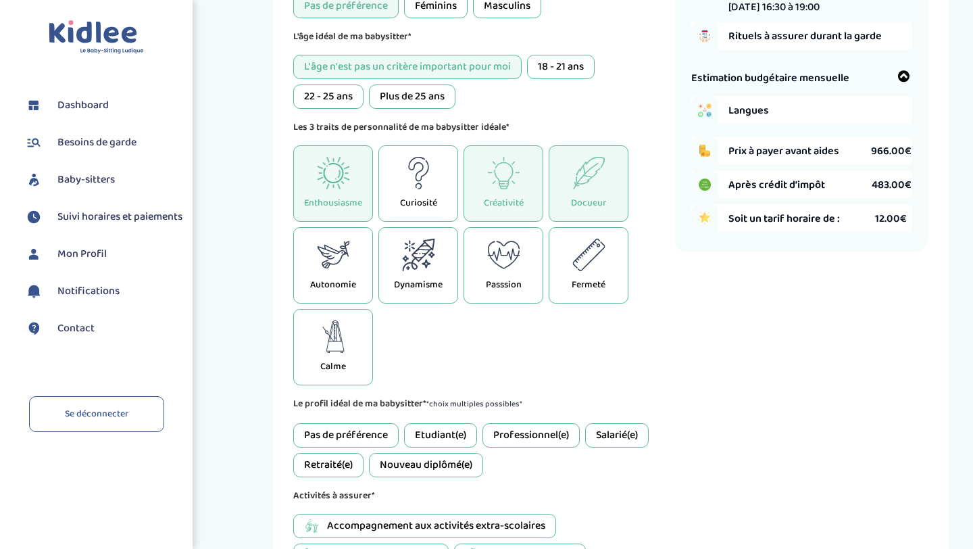
click at [459, 431] on div "Etudiant(e)" at bounding box center [440, 435] width 73 height 24
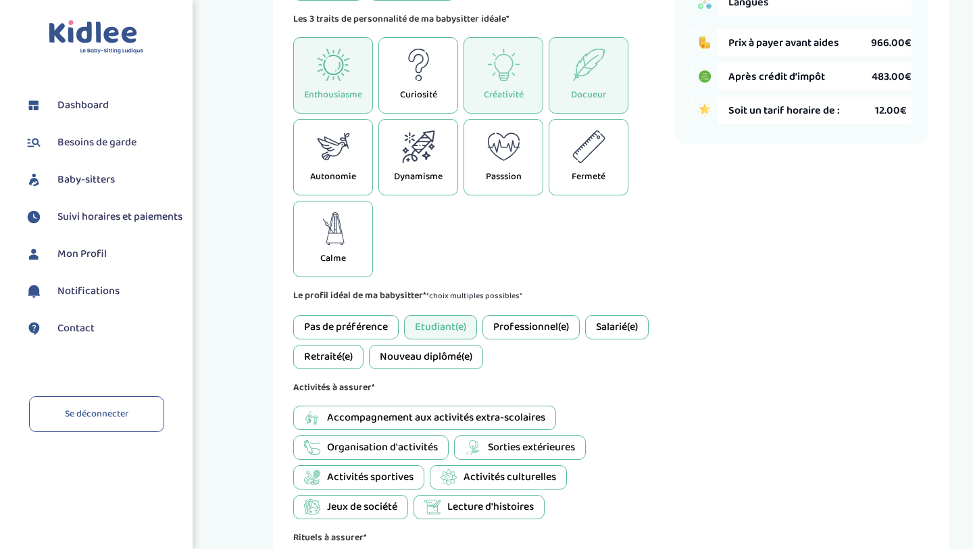
scroll to position [353, 0]
click at [462, 420] on span "Accompagnement aux activités extra-scolaires" at bounding box center [436, 417] width 218 height 16
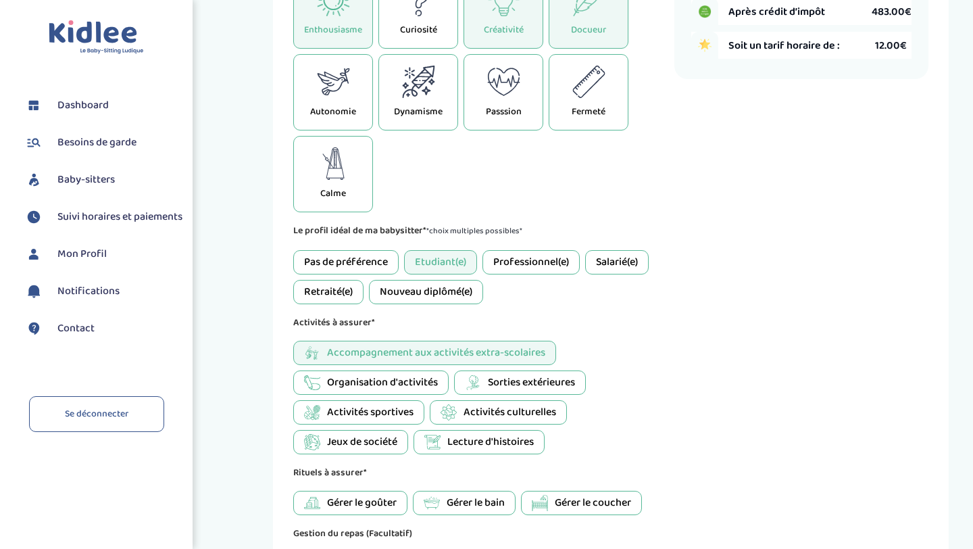
scroll to position [431, 0]
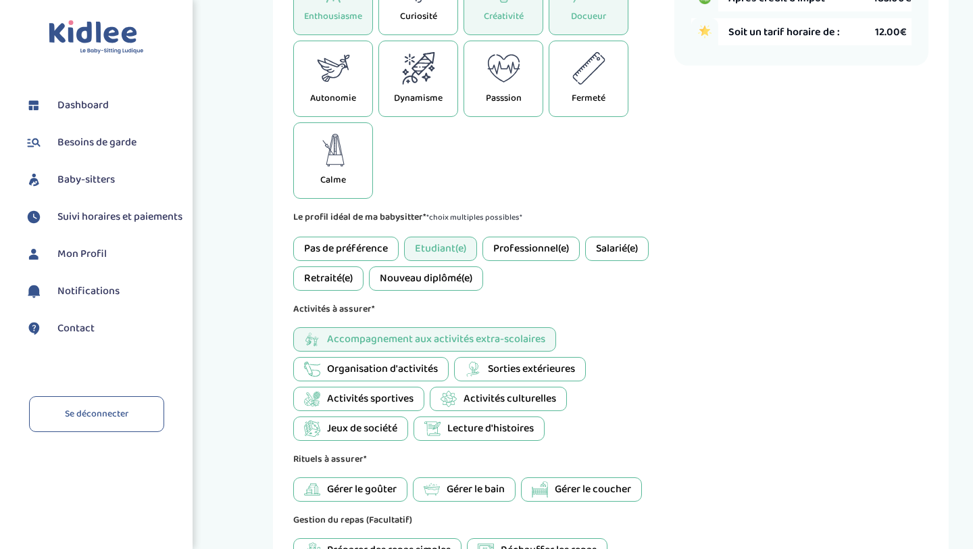
click at [380, 500] on div "Gérer le goûter" at bounding box center [350, 489] width 114 height 24
click at [497, 494] on span "Gérer le bain" at bounding box center [476, 489] width 58 height 16
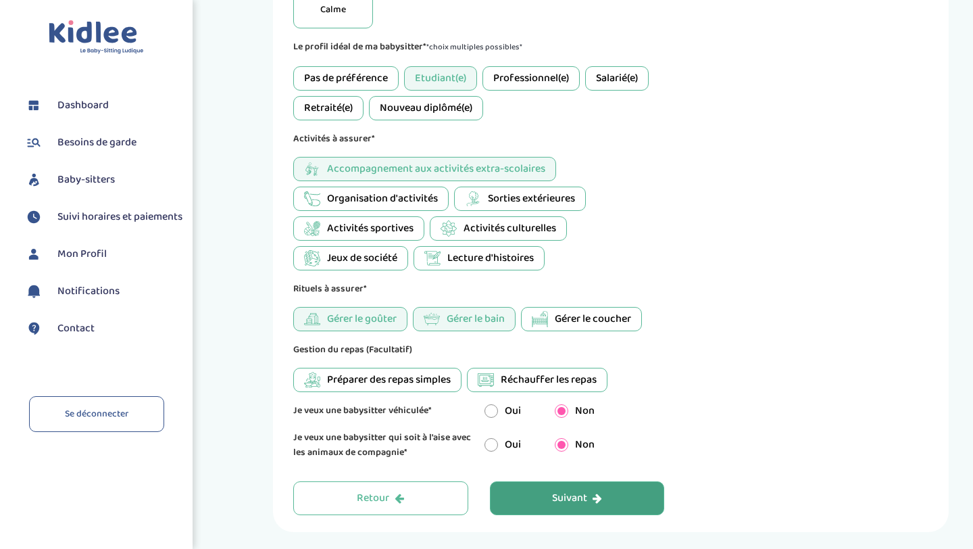
scroll to position [655, 0]
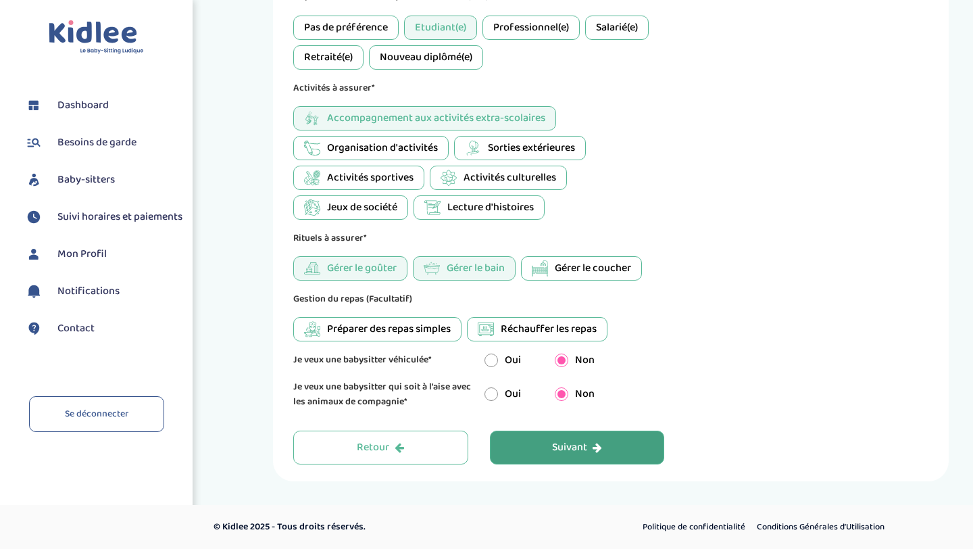
click at [566, 455] on button "Suivant" at bounding box center [577, 447] width 175 height 34
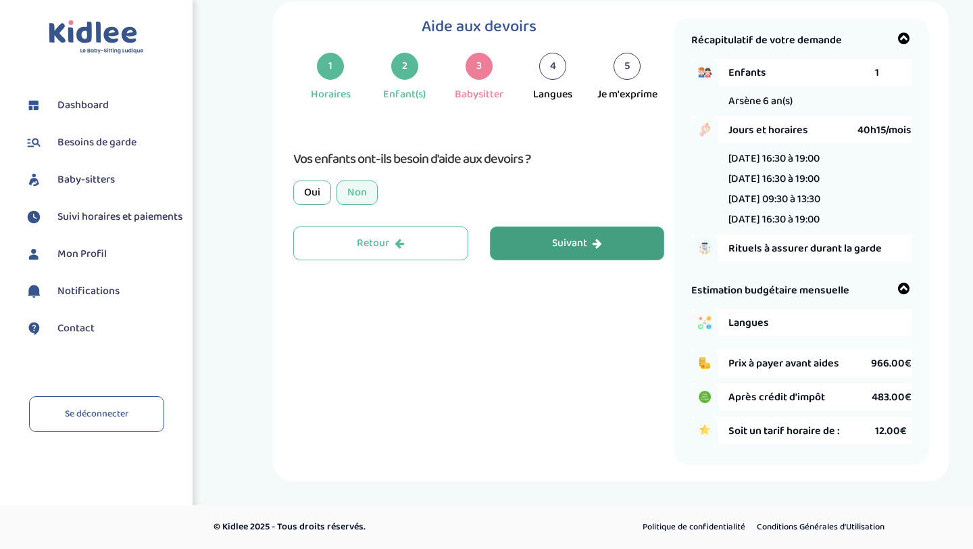
scroll to position [34, 0]
click at [570, 239] on div "Suivant" at bounding box center [577, 244] width 50 height 16
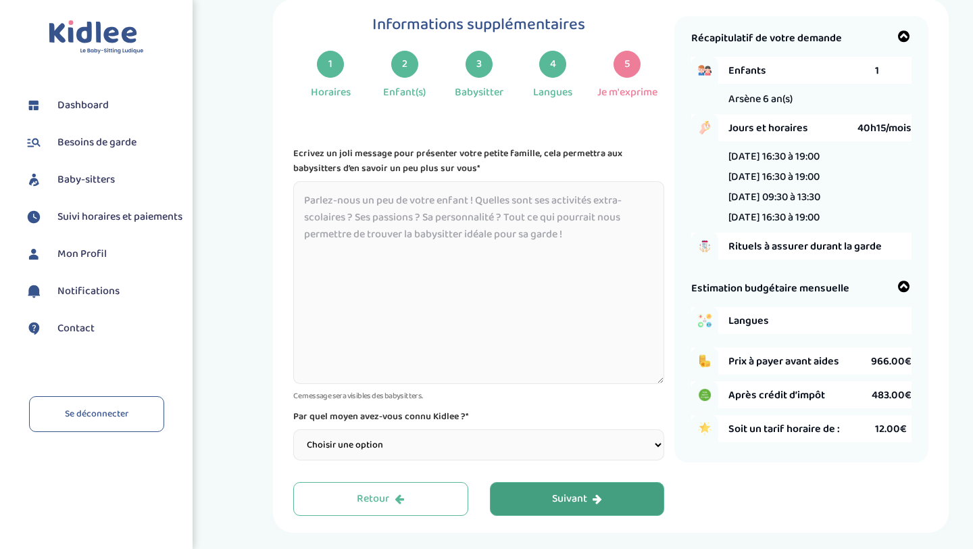
click at [588, 183] on textarea at bounding box center [478, 282] width 371 height 203
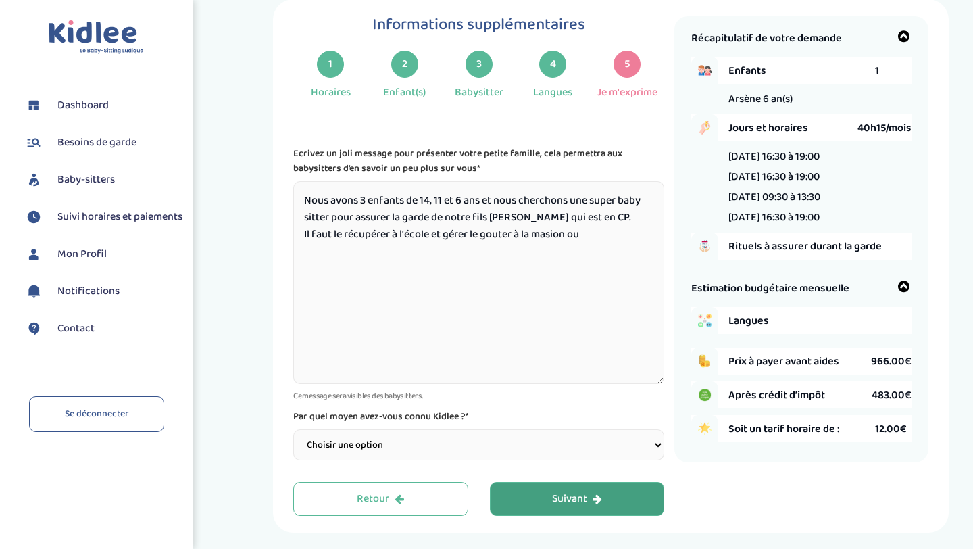
click at [565, 227] on textarea "Nous avons 3 enfants de 14, 11 et 6 ans et nous cherchons une super baby sitter…" at bounding box center [478, 282] width 371 height 203
click at [602, 251] on textarea "Nous avons 3 enfants de 14, 11 et 6 ans et nous cherchons une super baby sitter…" at bounding box center [478, 282] width 371 height 203
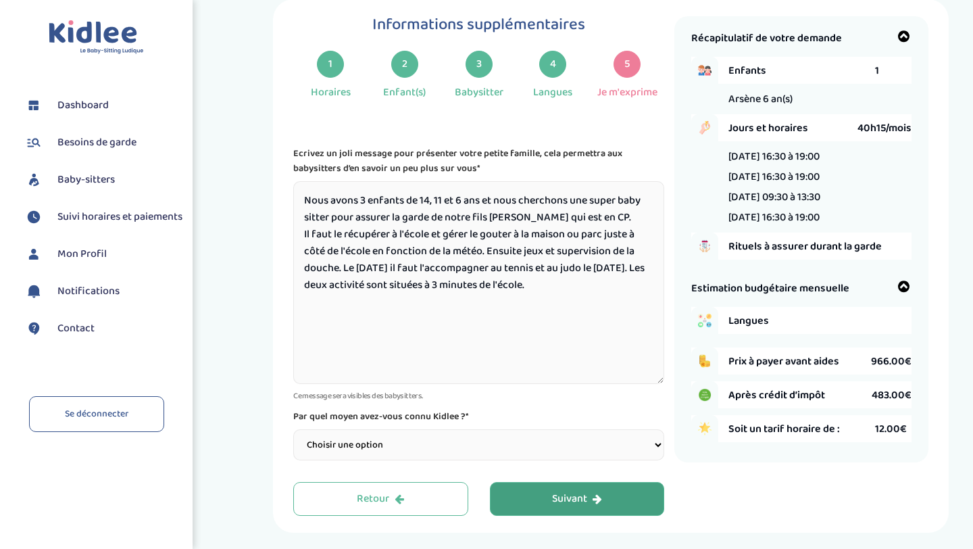
click at [362, 291] on textarea "Nous avons 3 enfants de 14, 11 et 6 ans et nous cherchons une super baby sitter…" at bounding box center [478, 282] width 371 height 203
click at [547, 286] on textarea "Nous avons 3 enfants de 14, 11 et 6 ans et nous cherchons une super baby sitter…" at bounding box center [478, 282] width 371 height 203
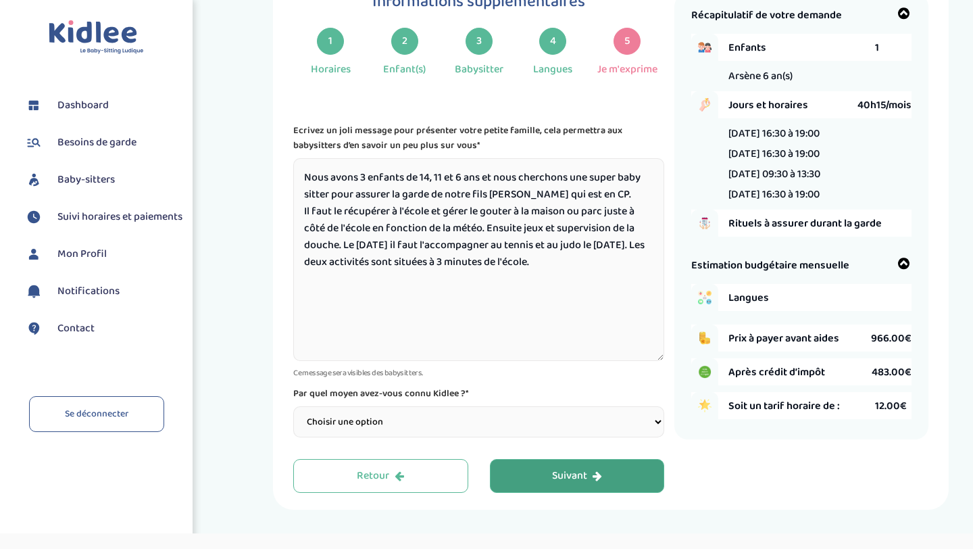
scroll to position [88, 0]
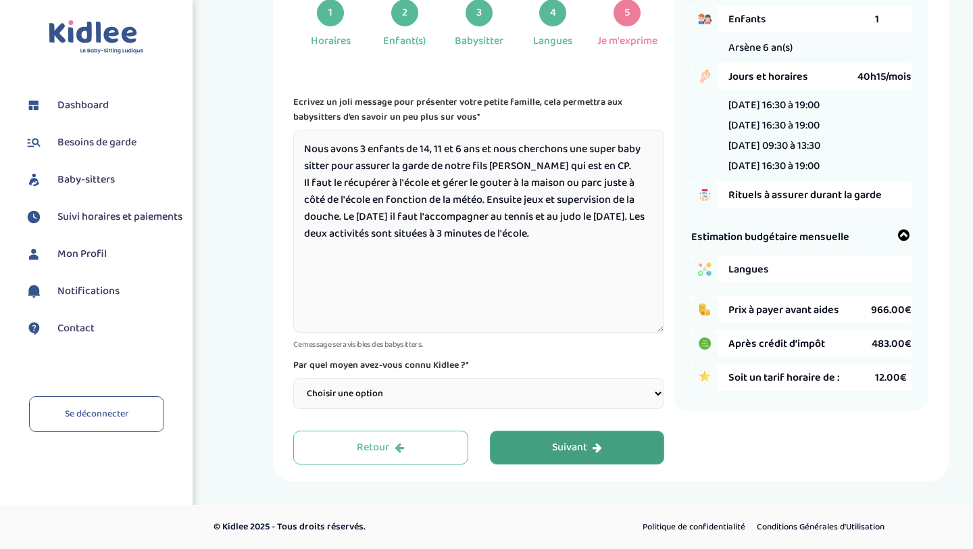
type textarea "Nous avons 3 enfants de 14, 11 et 6 ans et nous cherchons une super baby sitter…"
click at [447, 397] on select "Choisir une option Bouche à Oreille Google Plateforme Gens de confiance Faceboo…" at bounding box center [478, 393] width 371 height 31
select select "2"
click at [293, 378] on select "Choisir une option Bouche à Oreille Google Plateforme Gens de confiance Faceboo…" at bounding box center [478, 393] width 371 height 31
click at [534, 293] on textarea "Nous avons 3 enfants de 14, 11 et 6 ans et nous cherchons une super baby sitter…" at bounding box center [478, 231] width 371 height 203
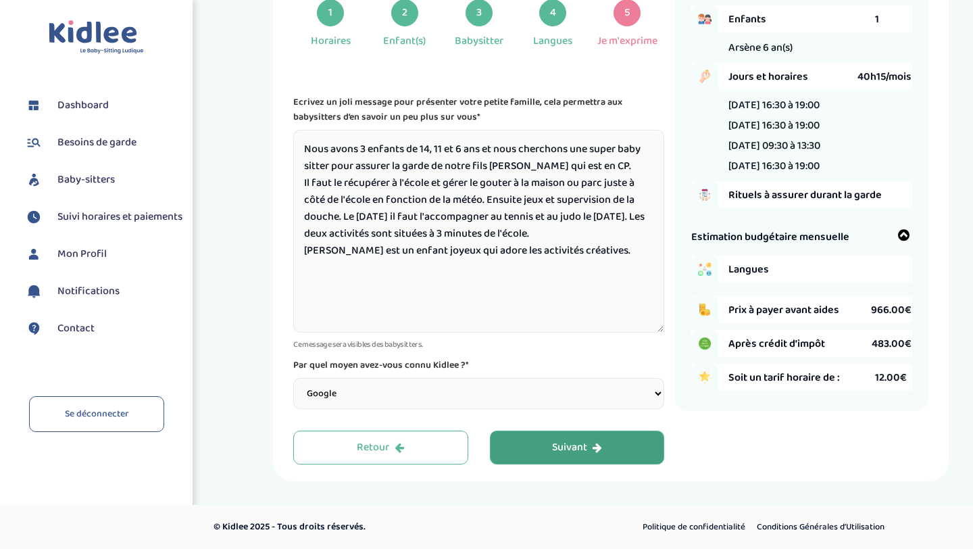
type textarea "Nous avons 3 enfants de 14, 11 et 6 ans et nous cherchons une super baby sitter…"
click at [590, 450] on div "Suivant" at bounding box center [577, 448] width 50 height 16
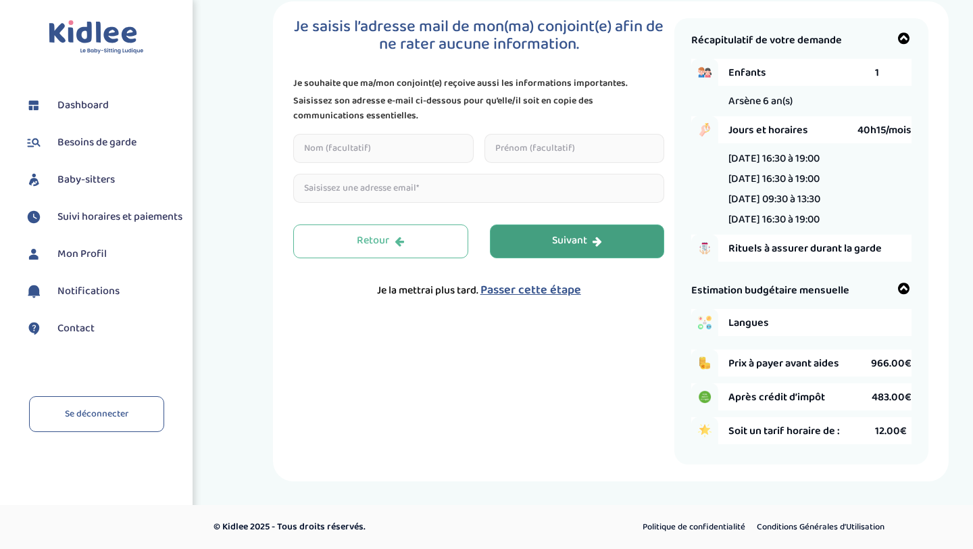
scroll to position [34, 0]
click at [439, 159] on input "text" at bounding box center [383, 148] width 180 height 29
click at [599, 493] on div "Toggle navigation FAQ Kaykac Valérie Dashboard Besoins de garde Baby-sitters Su…" at bounding box center [486, 258] width 973 height 581
click at [559, 285] on span "Passer cette étape" at bounding box center [530, 289] width 101 height 19
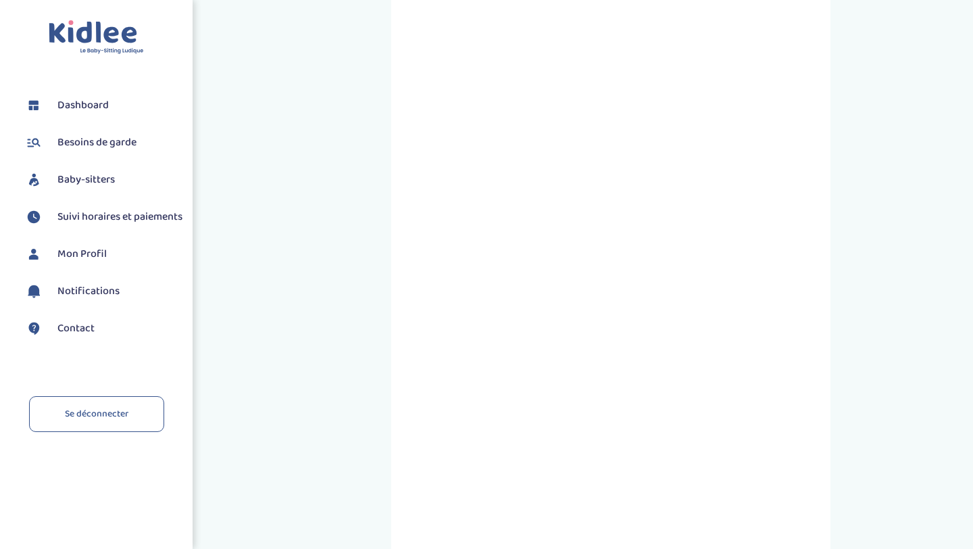
scroll to position [70, 0]
